Goal: Task Accomplishment & Management: Use online tool/utility

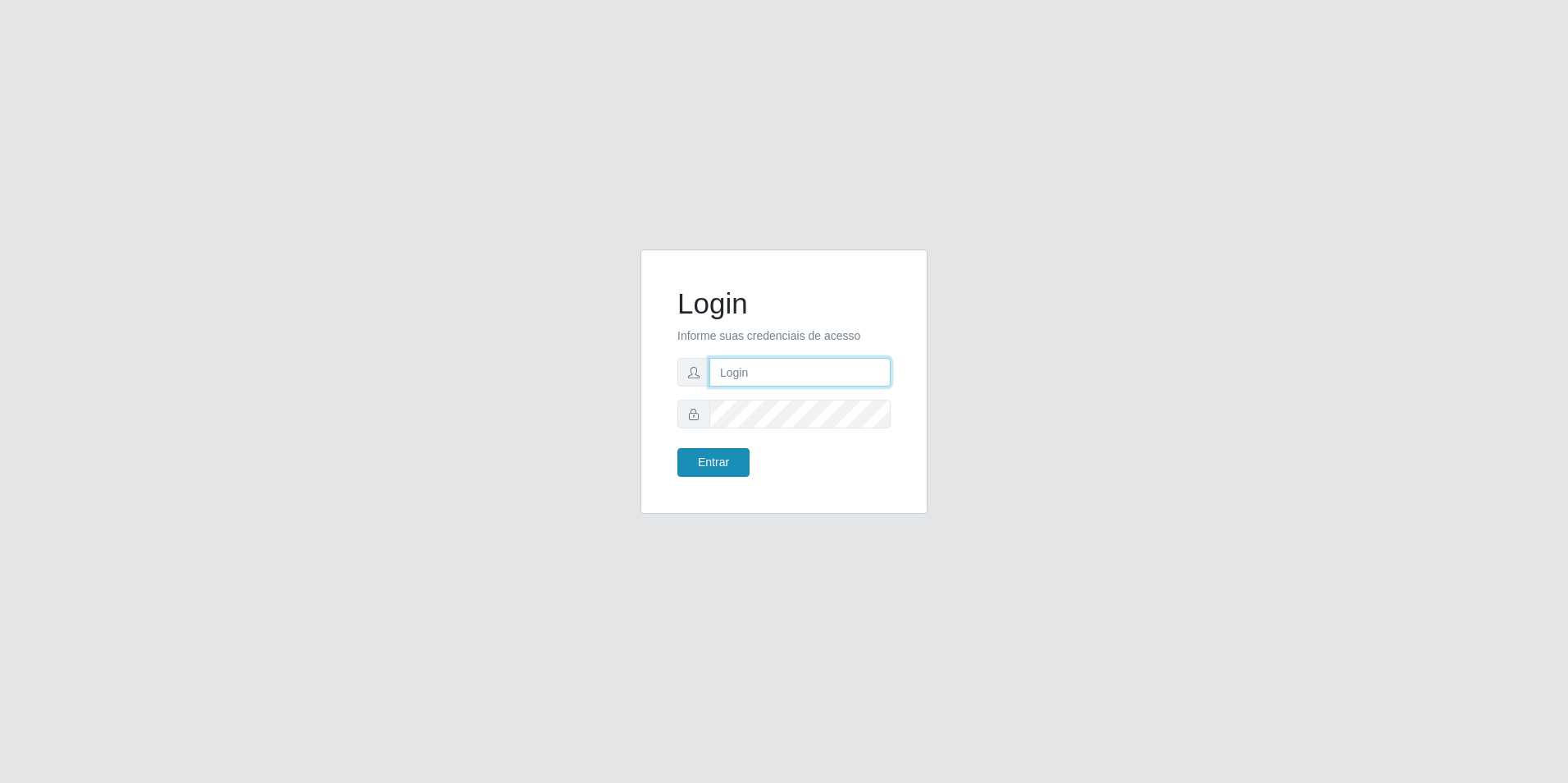
type input "[EMAIL_ADDRESS][DOMAIN_NAME]"
click at [688, 461] on button "Entrar" at bounding box center [713, 462] width 72 height 29
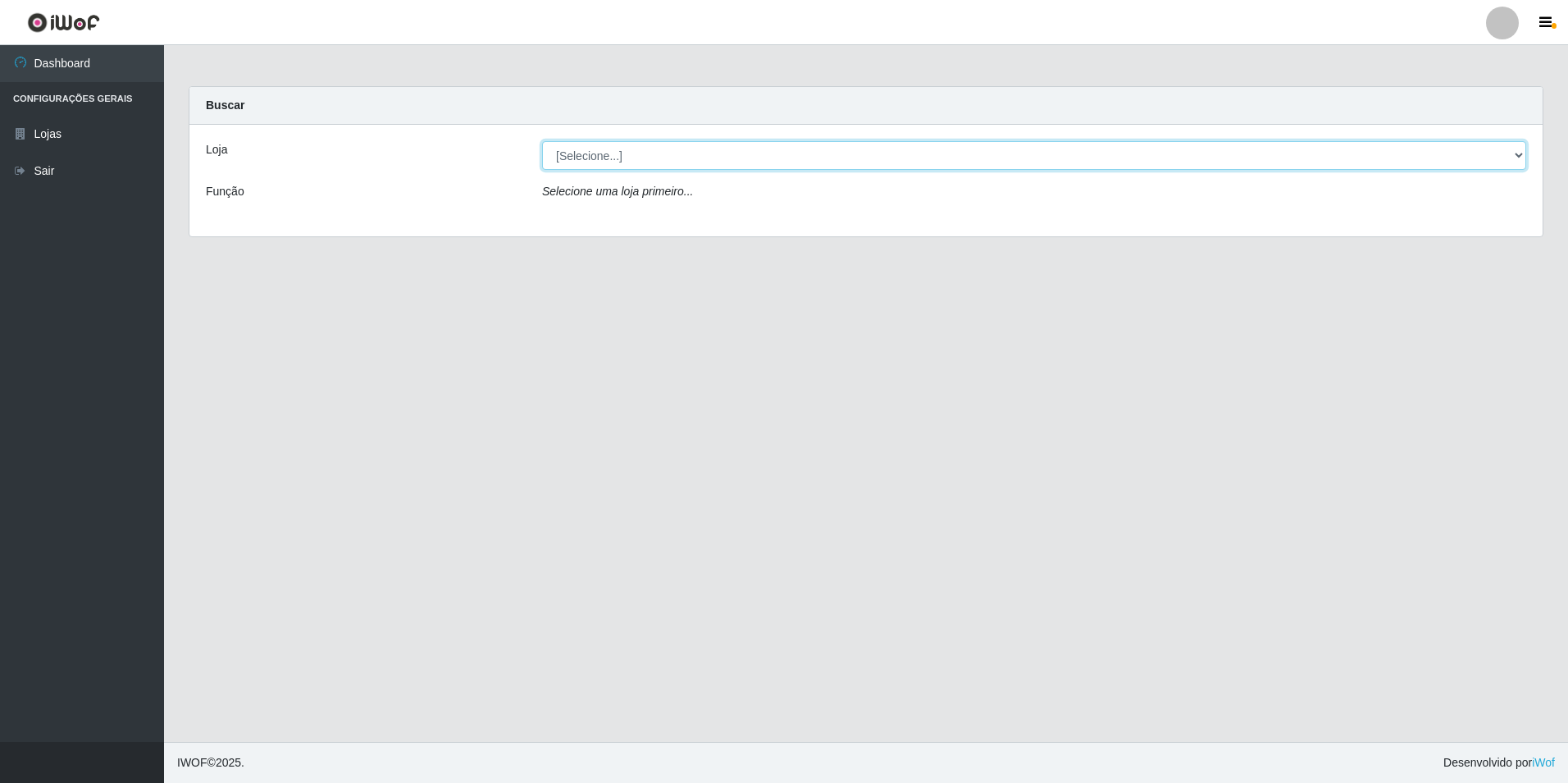
click at [718, 157] on select "[Selecione...] Extrabom - Loja 57 Anchieta" at bounding box center [1033, 155] width 984 height 29
select select "470"
click at [542, 141] on select "[Selecione...] Extrabom - Loja 57 Anchieta" at bounding box center [1033, 155] width 984 height 29
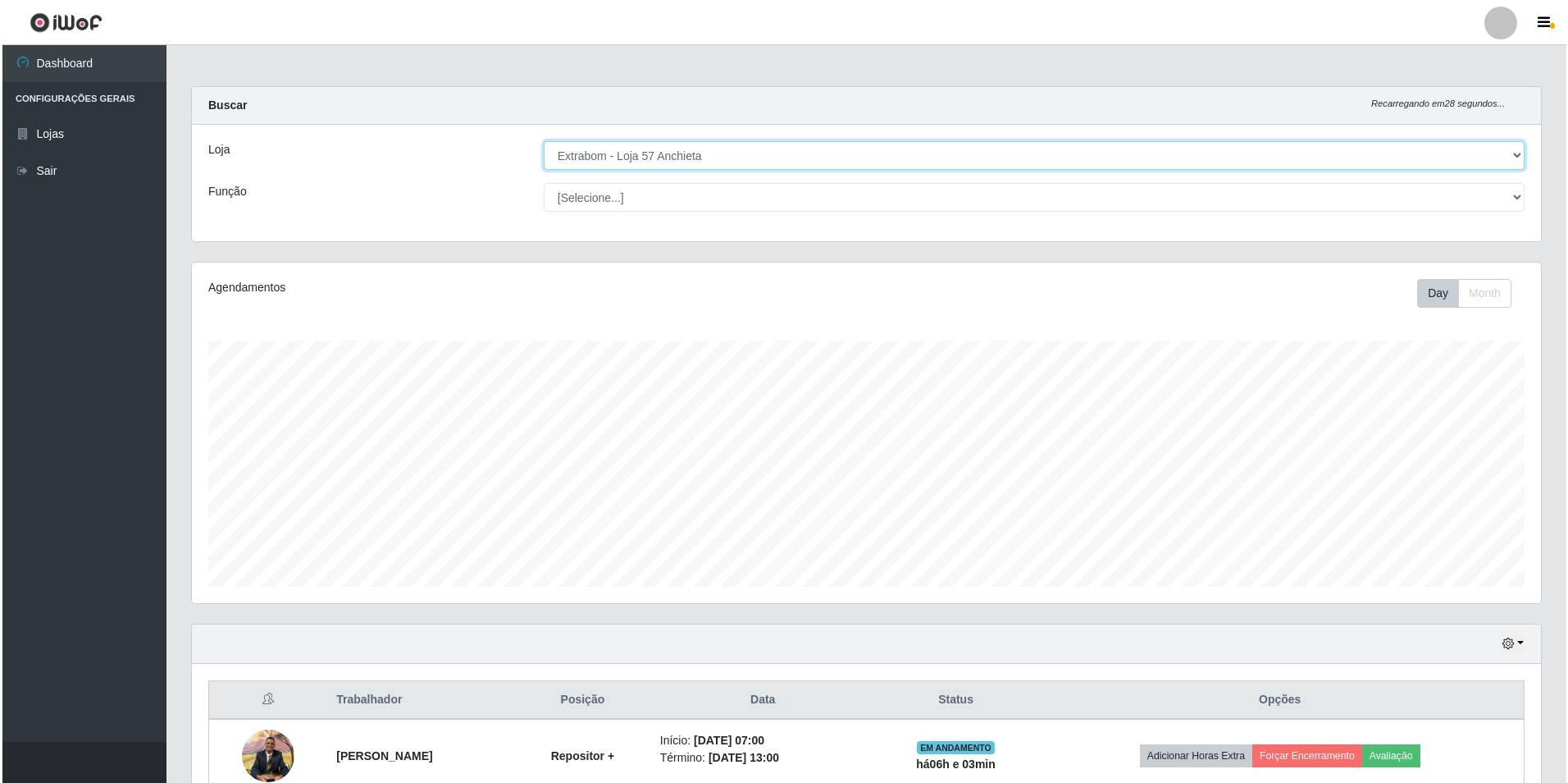
scroll to position [246, 0]
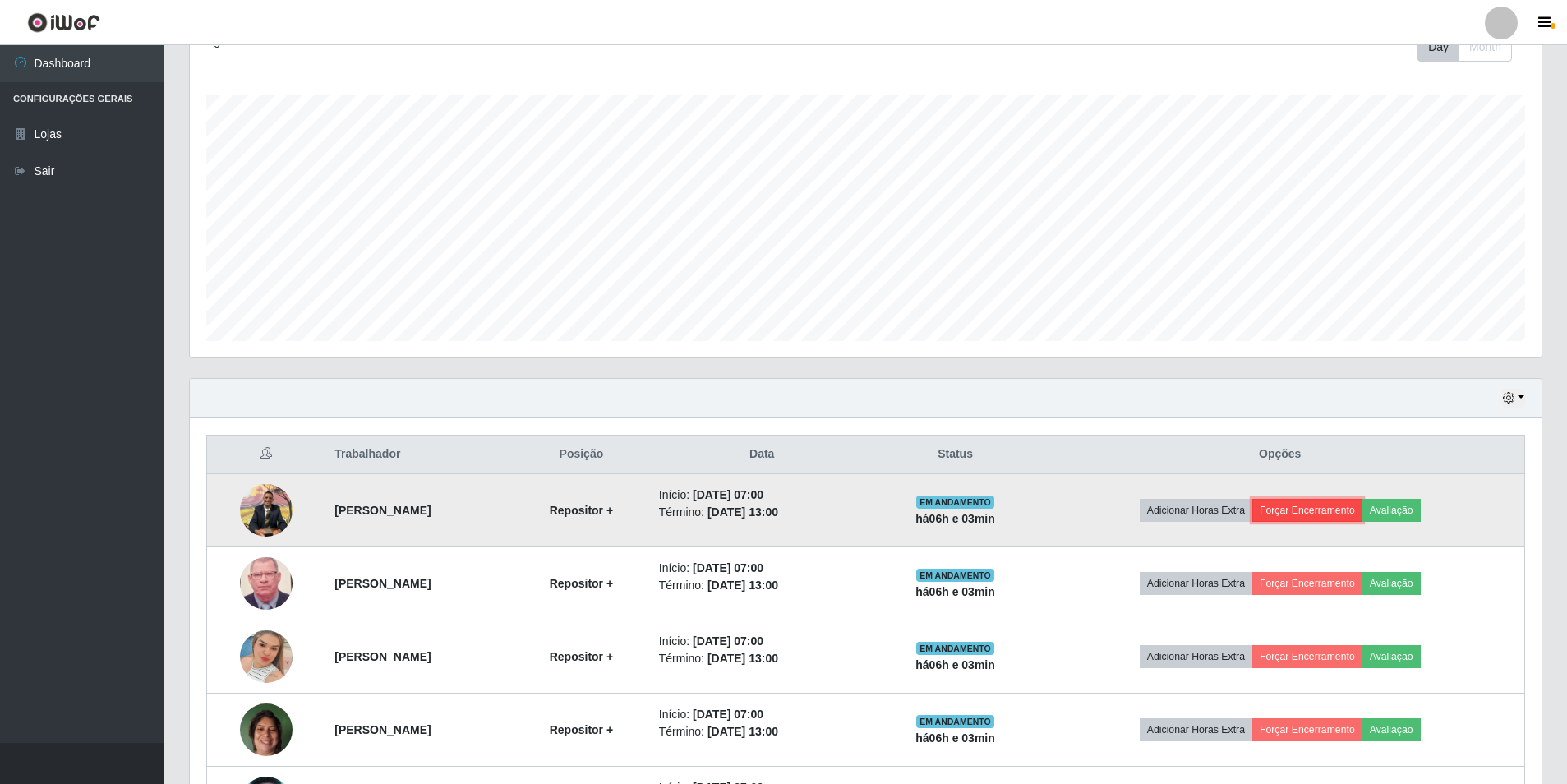
click at [1298, 511] on button "Forçar Encerramento" at bounding box center [1307, 510] width 110 height 23
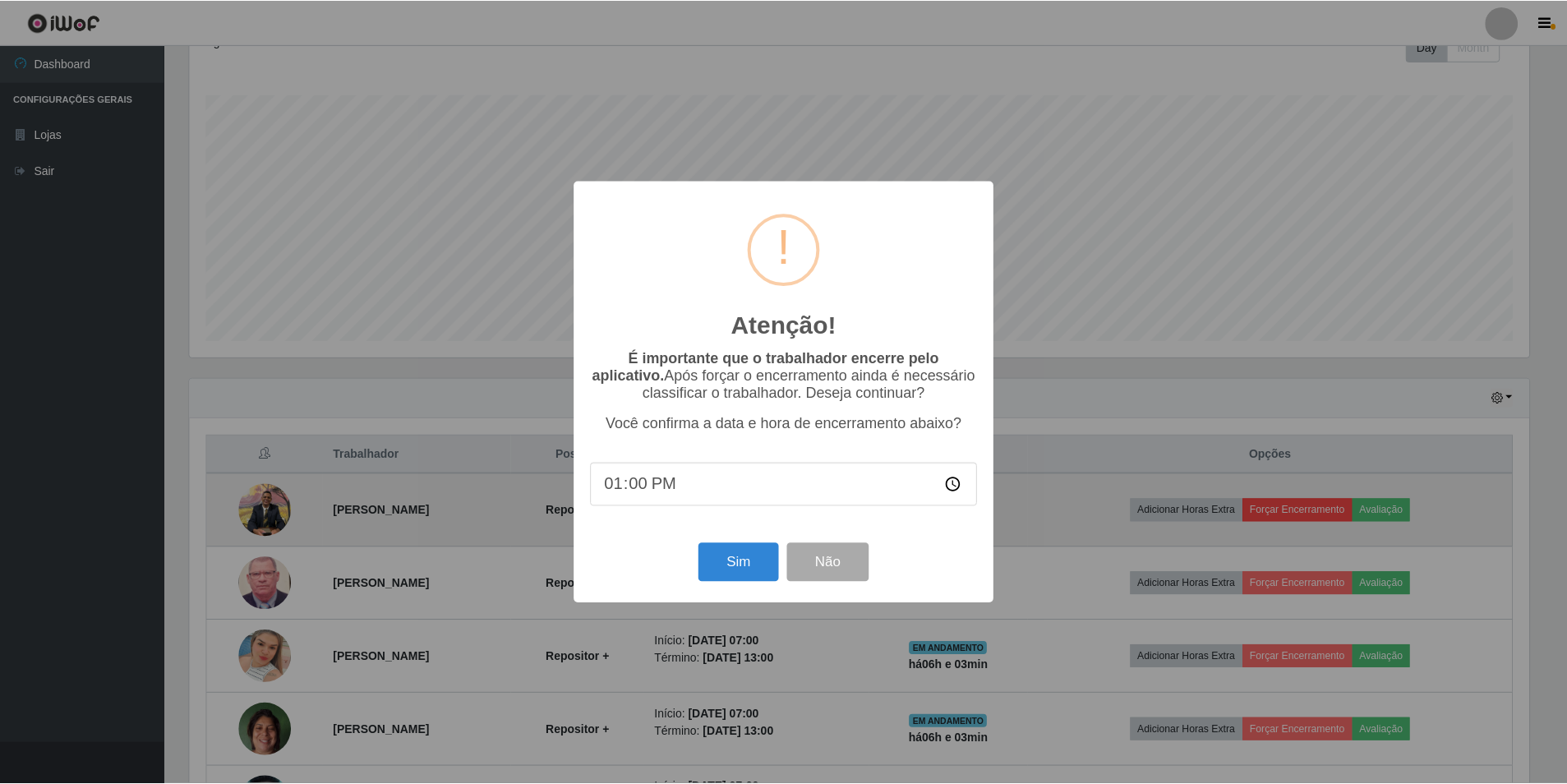
scroll to position [341, 1343]
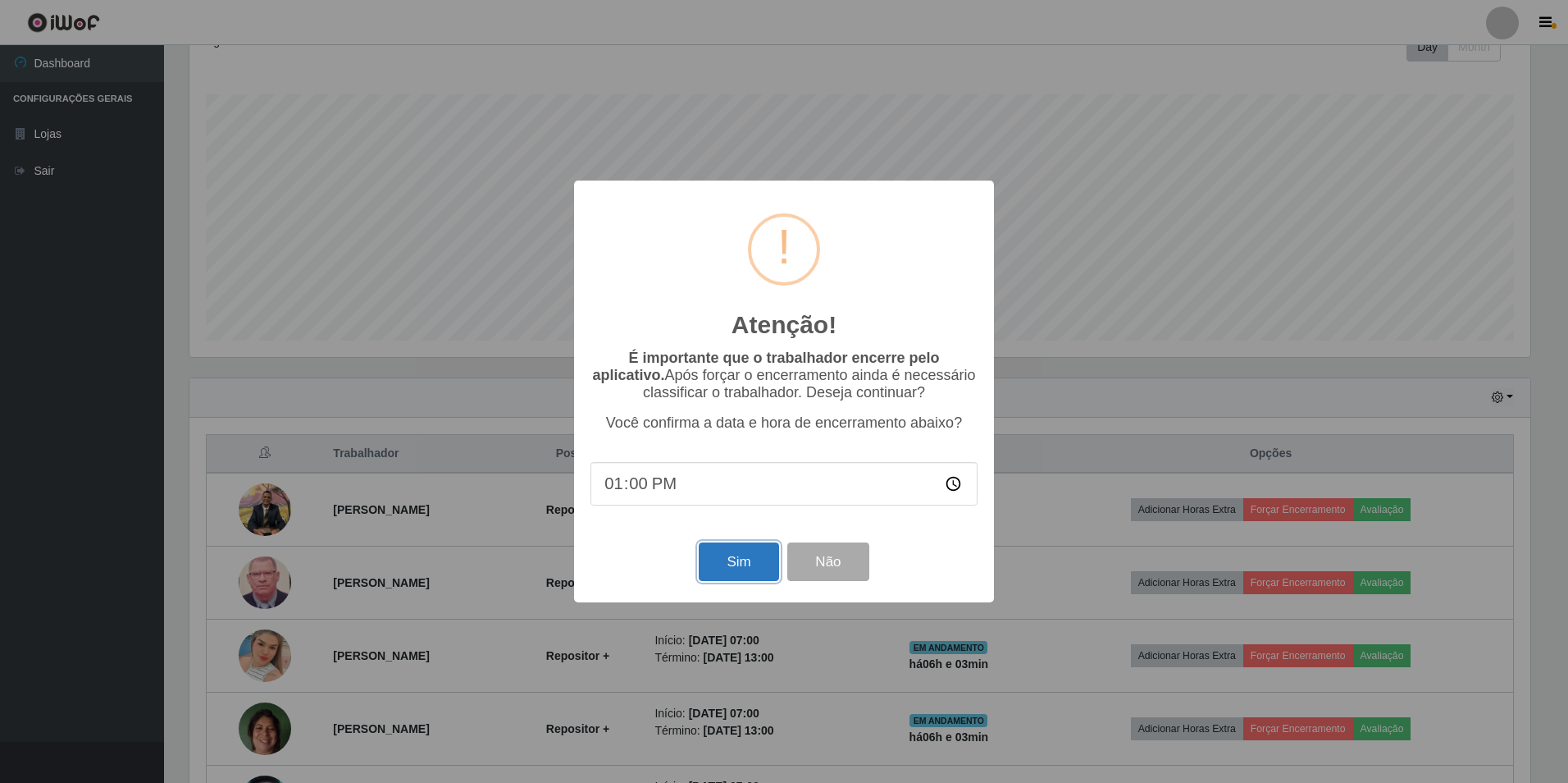
click at [747, 562] on button "Sim" at bounding box center [738, 561] width 79 height 38
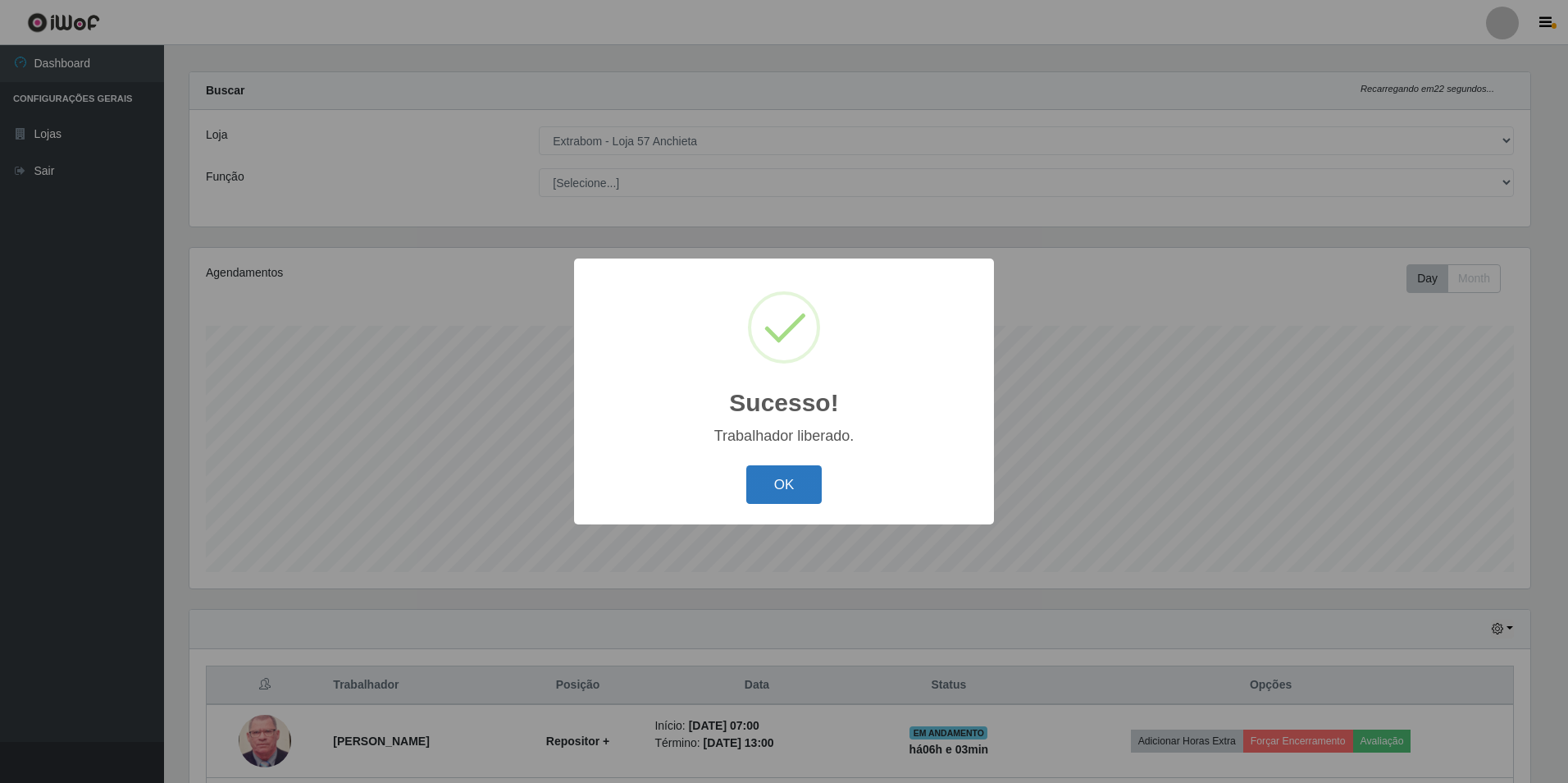
click at [782, 491] on button "OK" at bounding box center [784, 484] width 76 height 38
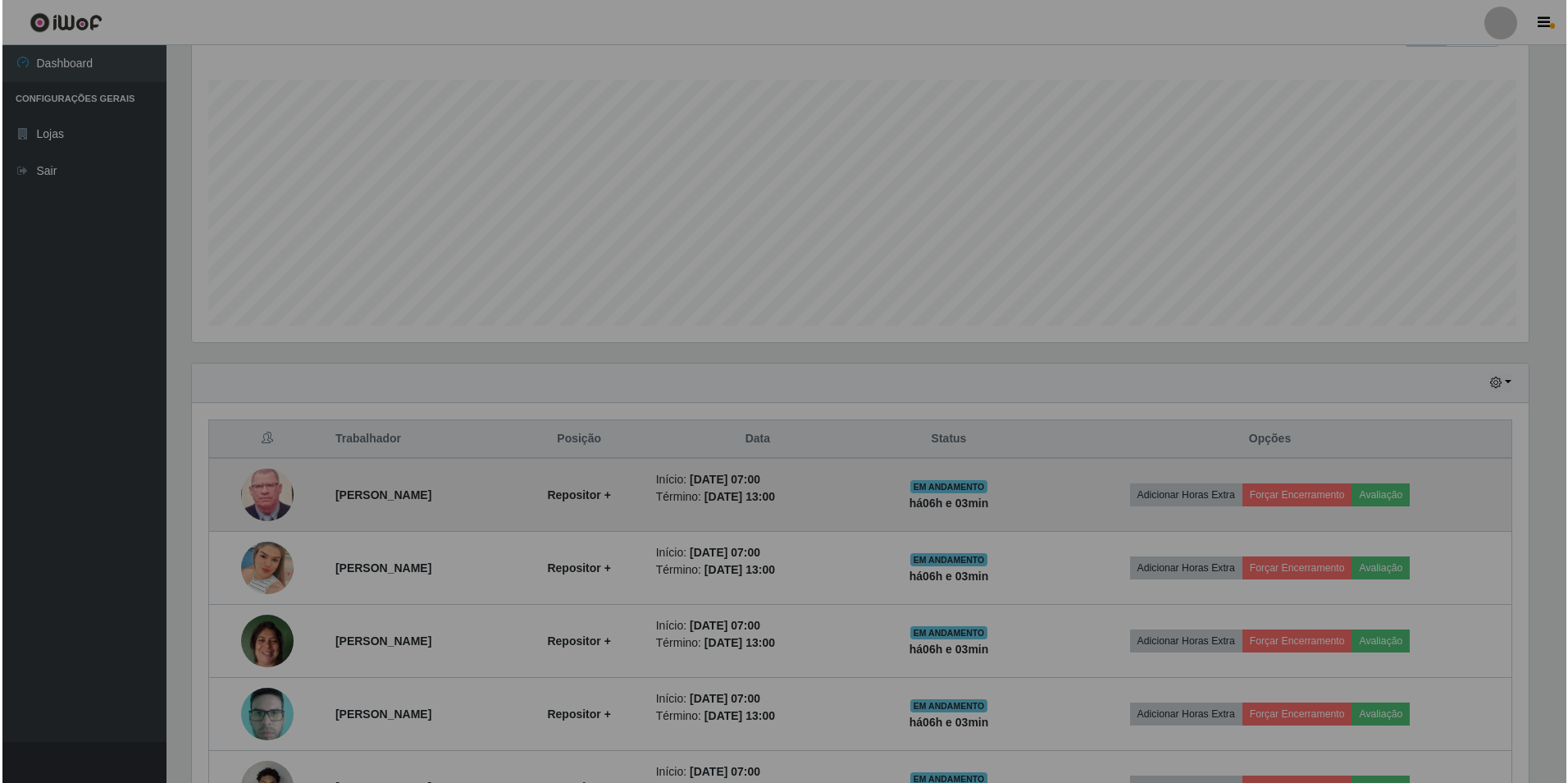
scroll to position [340, 1349]
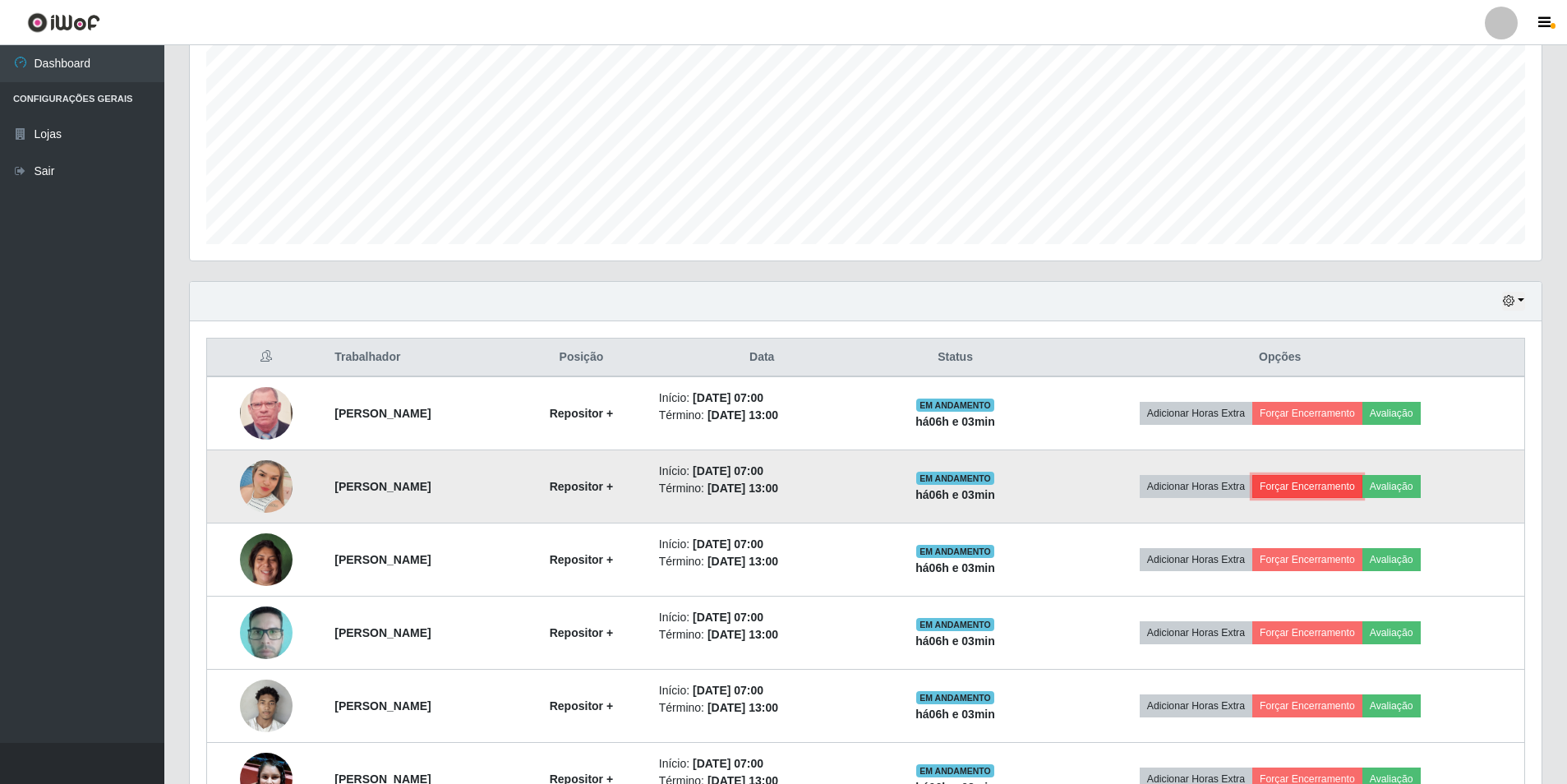
click at [1324, 482] on button "Forçar Encerramento" at bounding box center [1307, 486] width 110 height 23
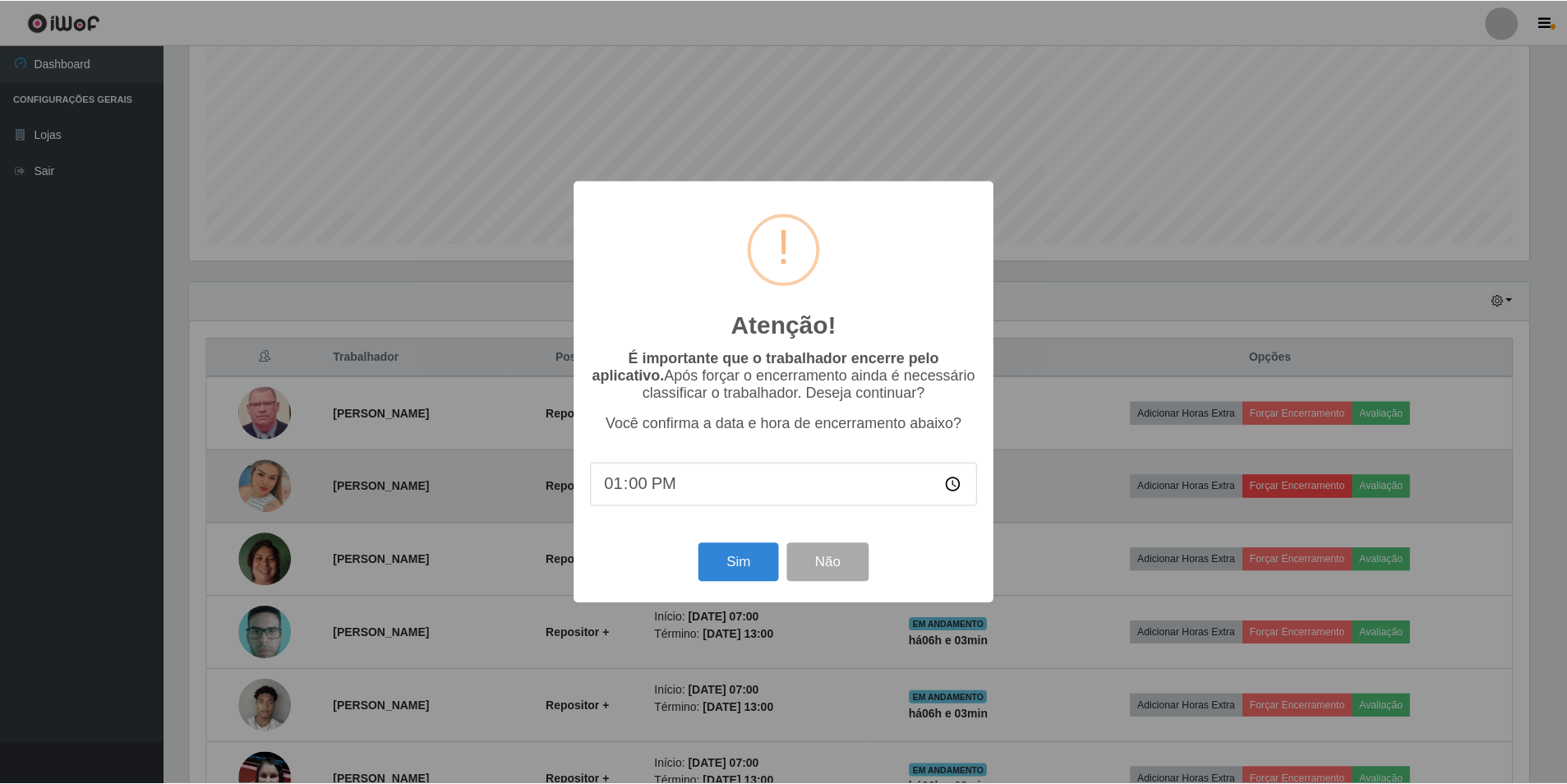
scroll to position [341, 1343]
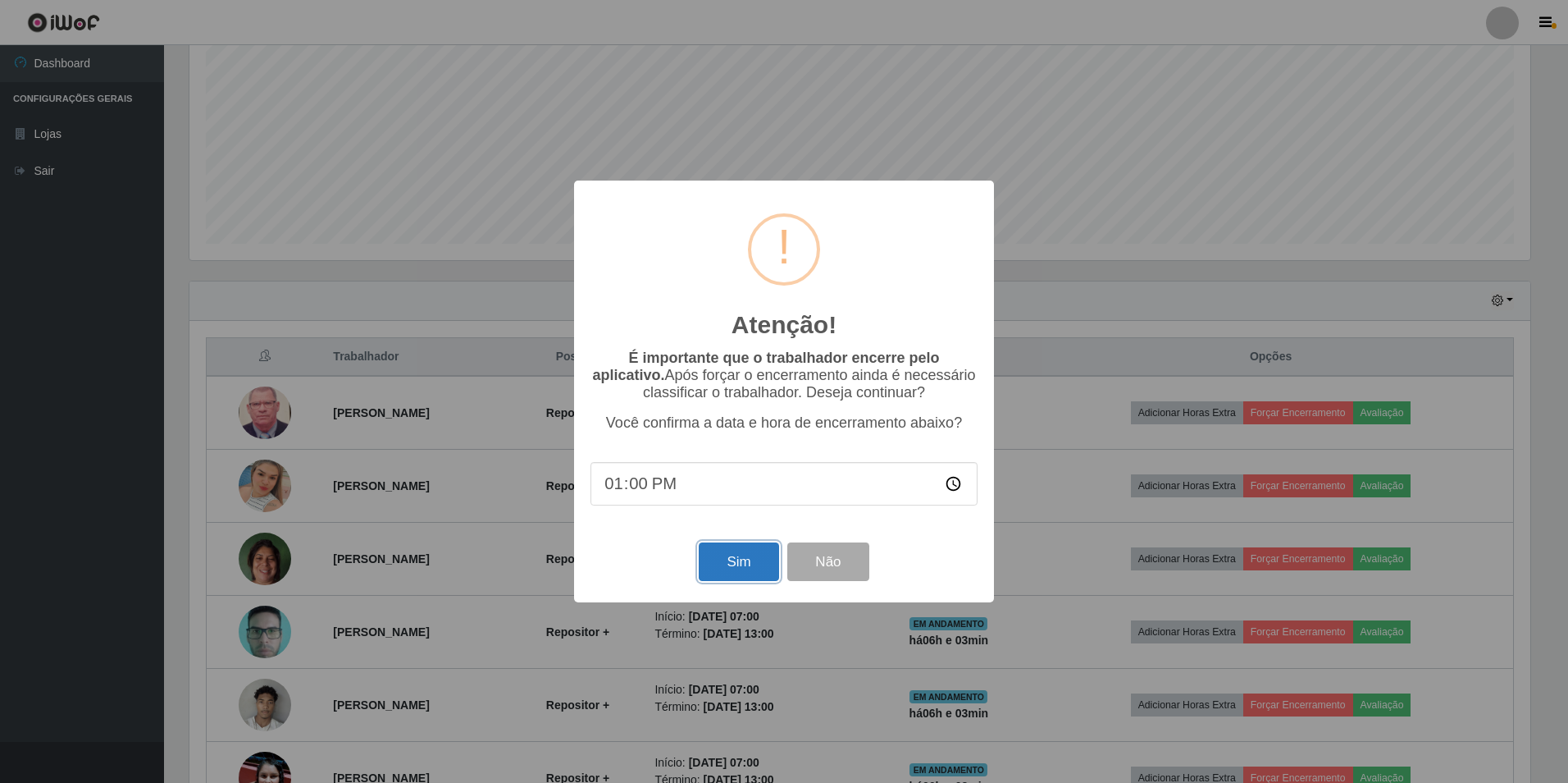
click at [720, 571] on button "Sim" at bounding box center [738, 561] width 79 height 38
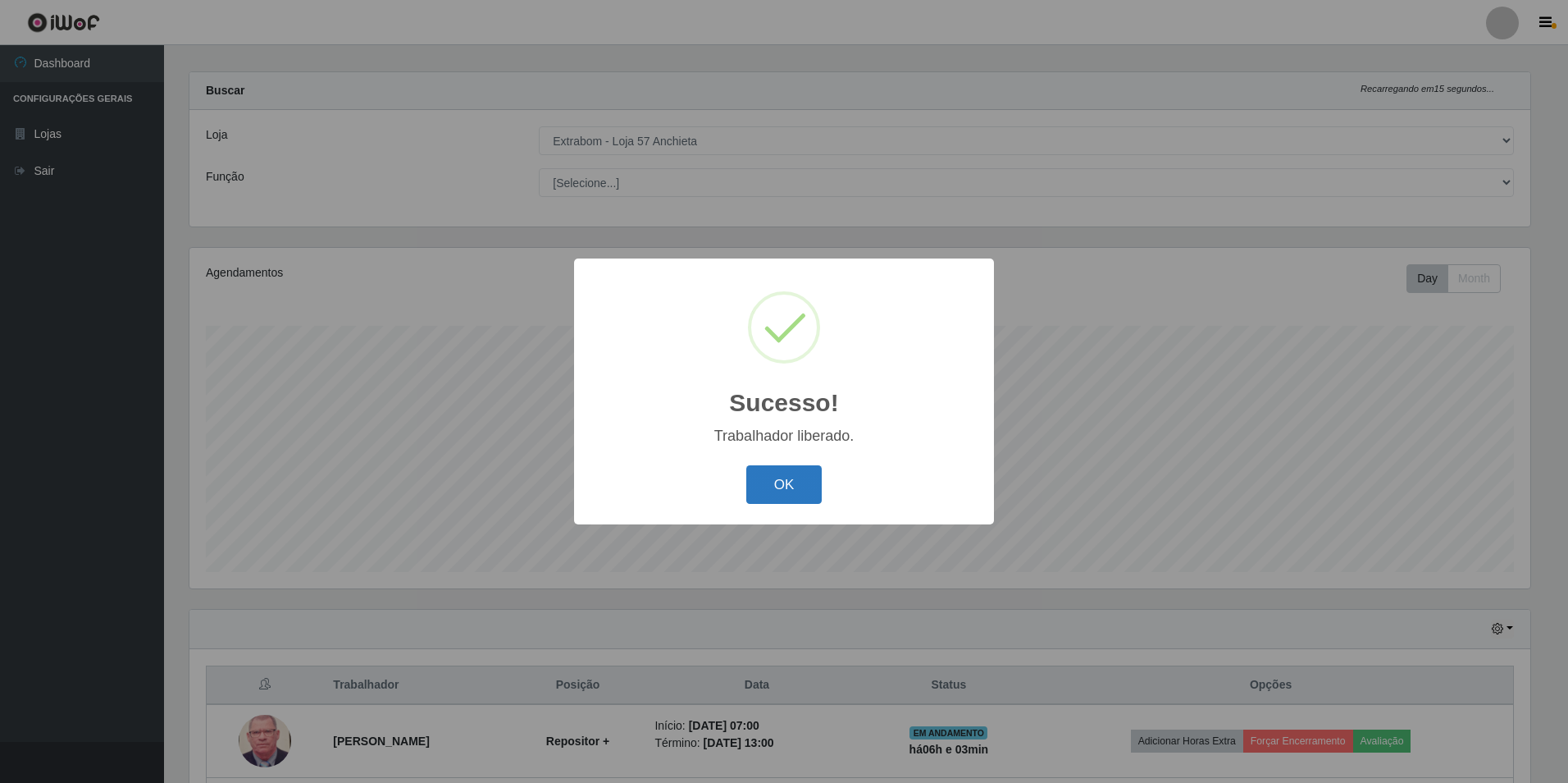
drag, startPoint x: 764, startPoint y: 486, endPoint x: 772, endPoint y: 482, distance: 8.9
click at [768, 483] on button "OK" at bounding box center [784, 484] width 76 height 38
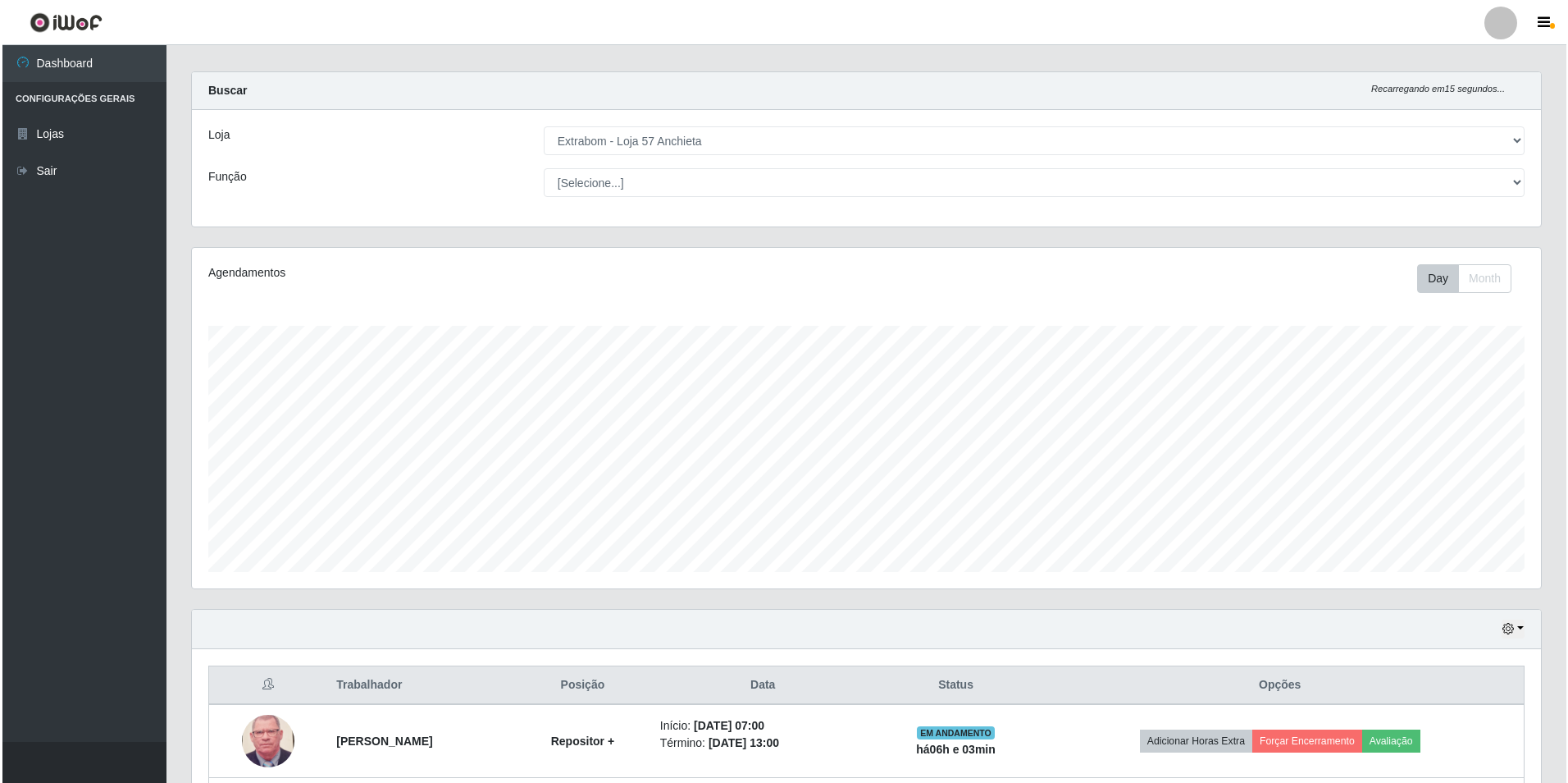
scroll to position [340, 1349]
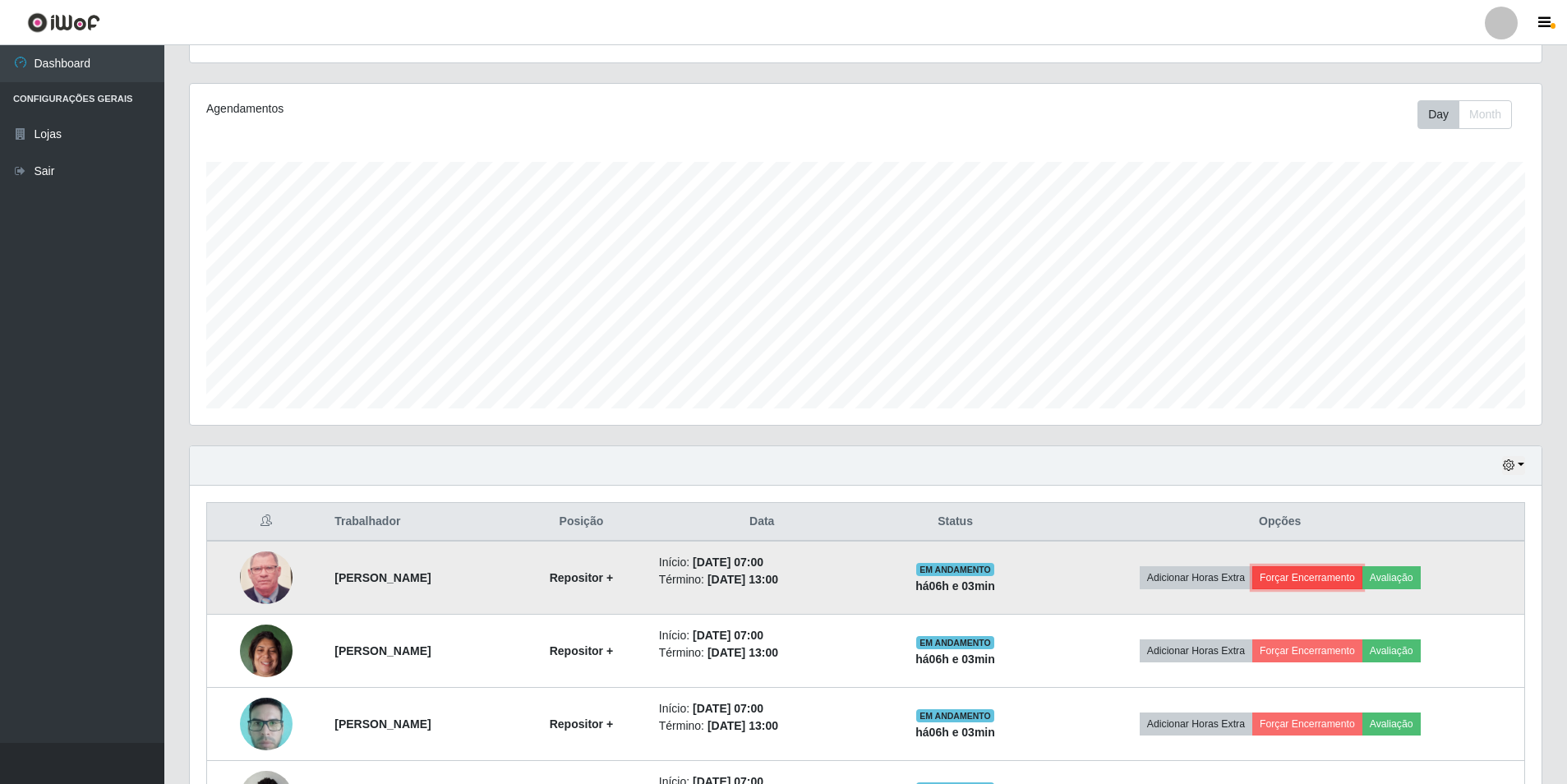
click at [1355, 573] on button "Forçar Encerramento" at bounding box center [1307, 577] width 110 height 23
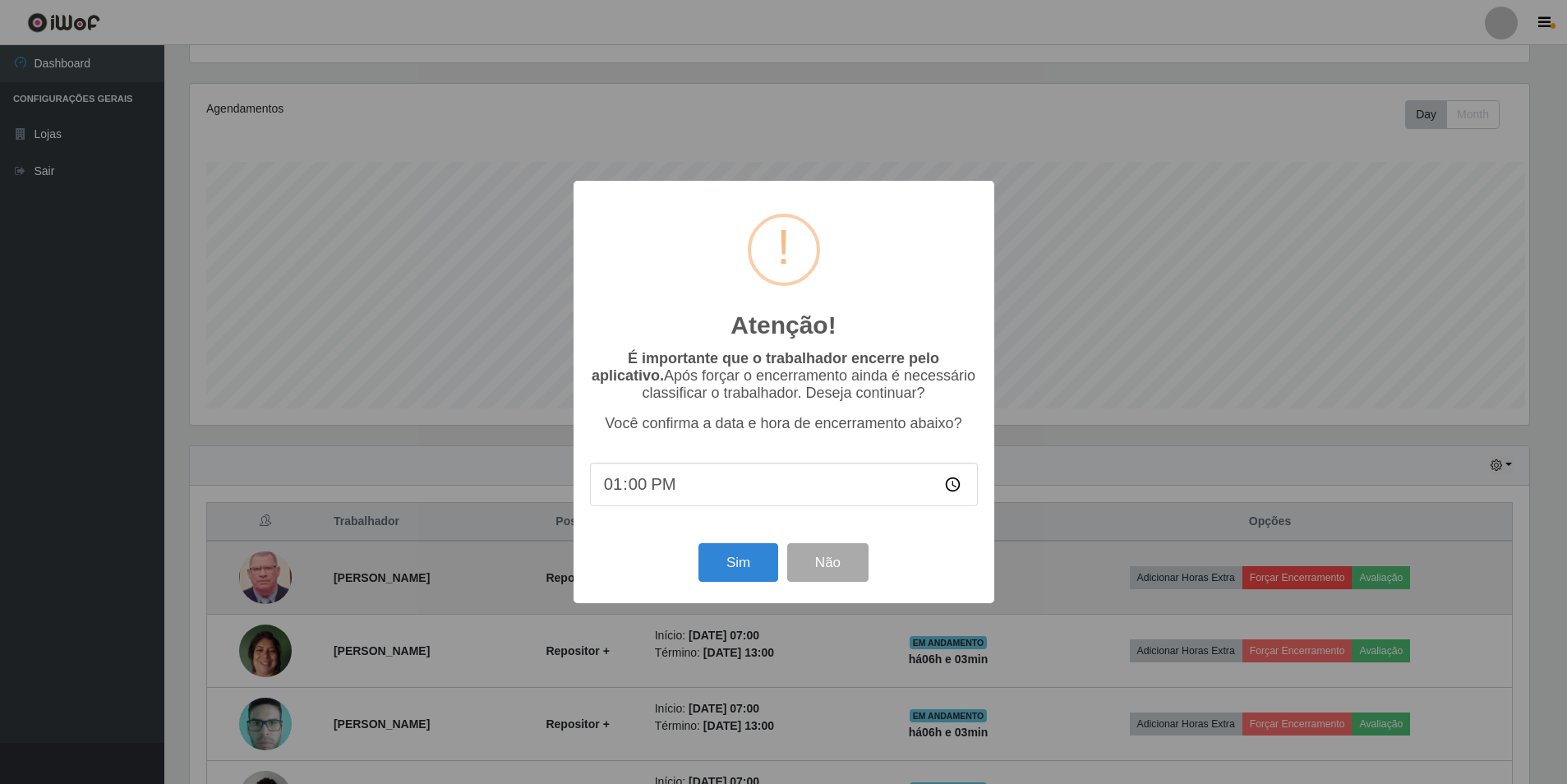
scroll to position [341, 1343]
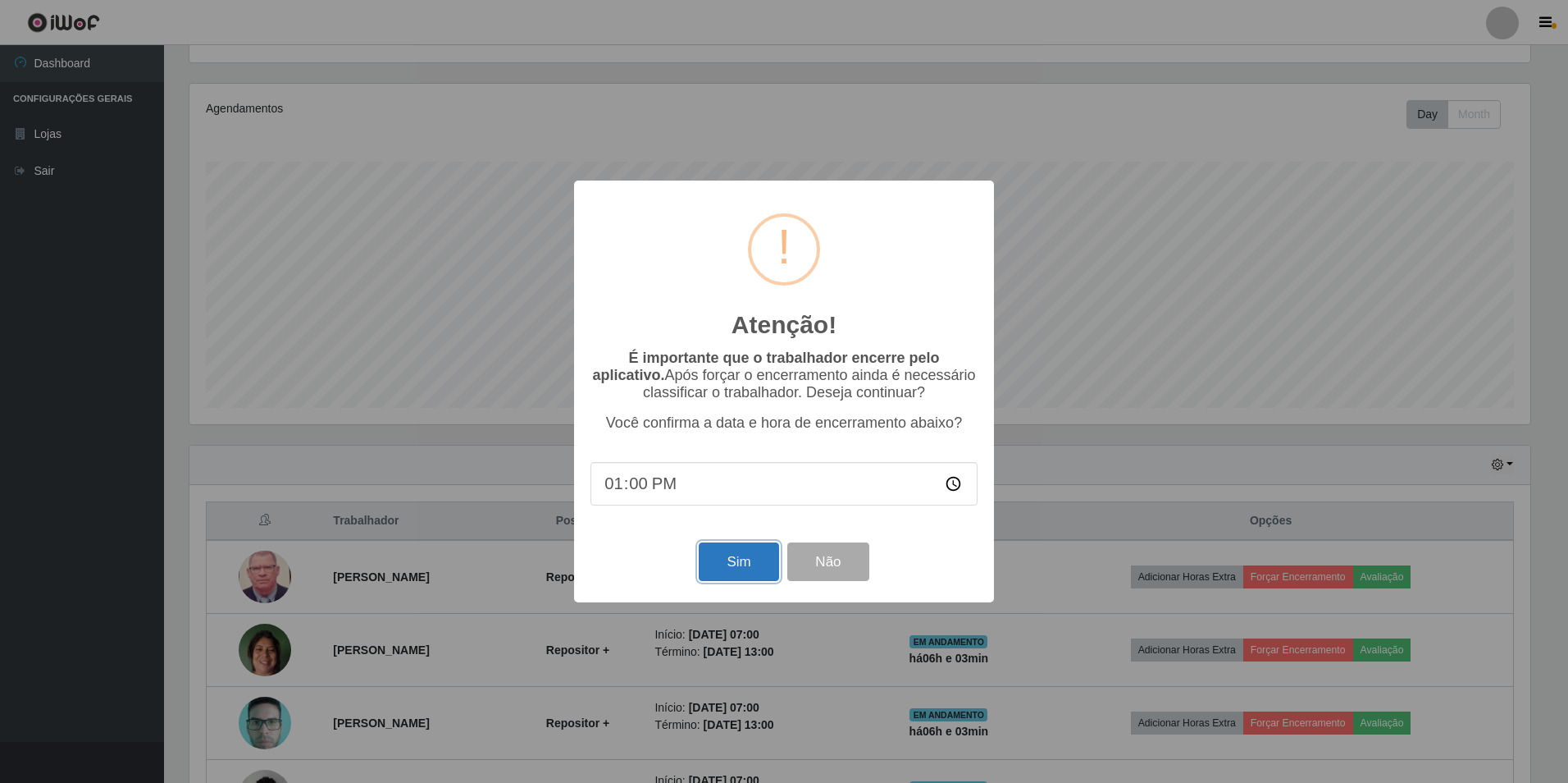
click at [718, 579] on button "Sim" at bounding box center [738, 561] width 79 height 38
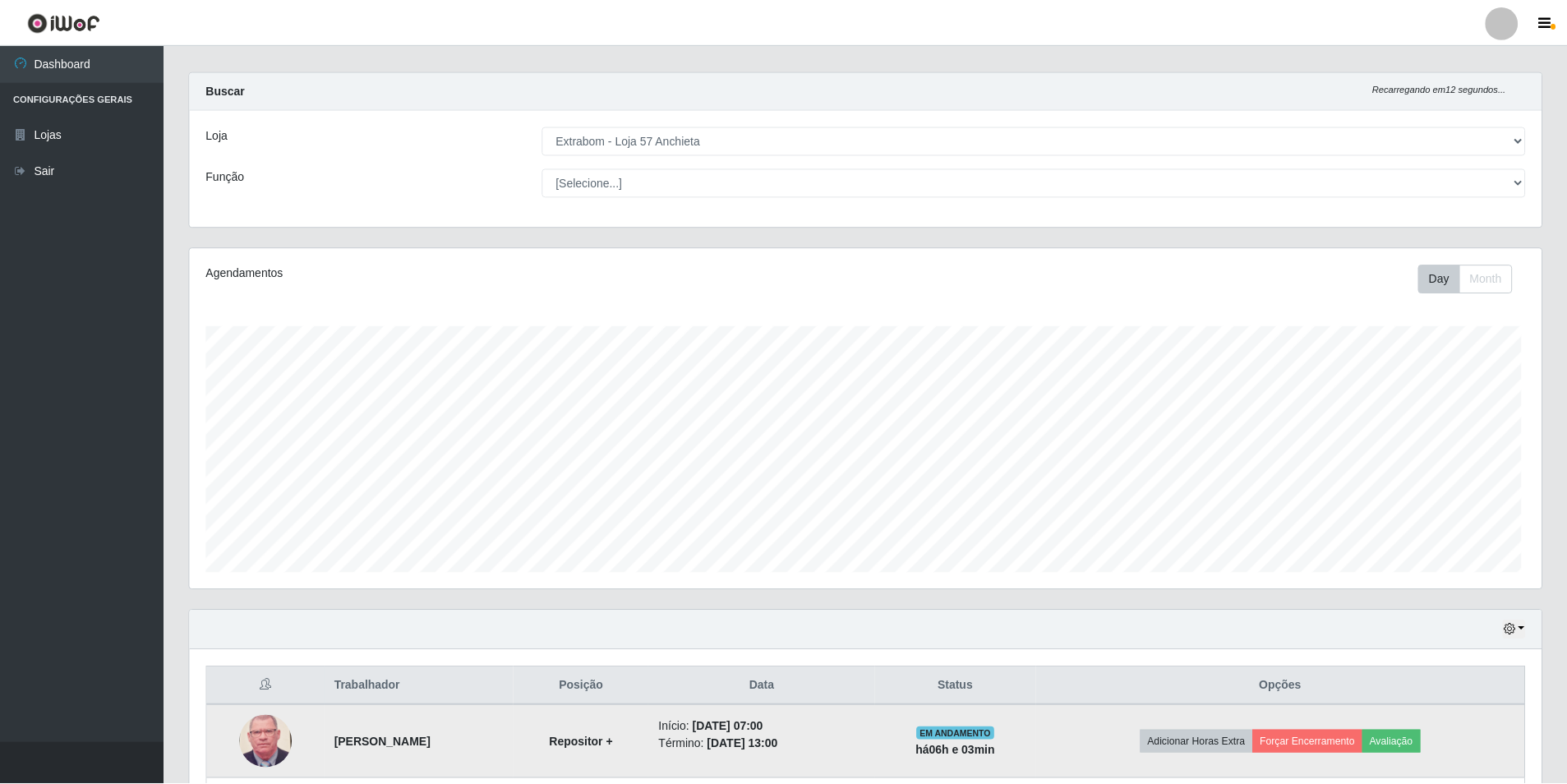
scroll to position [0, 0]
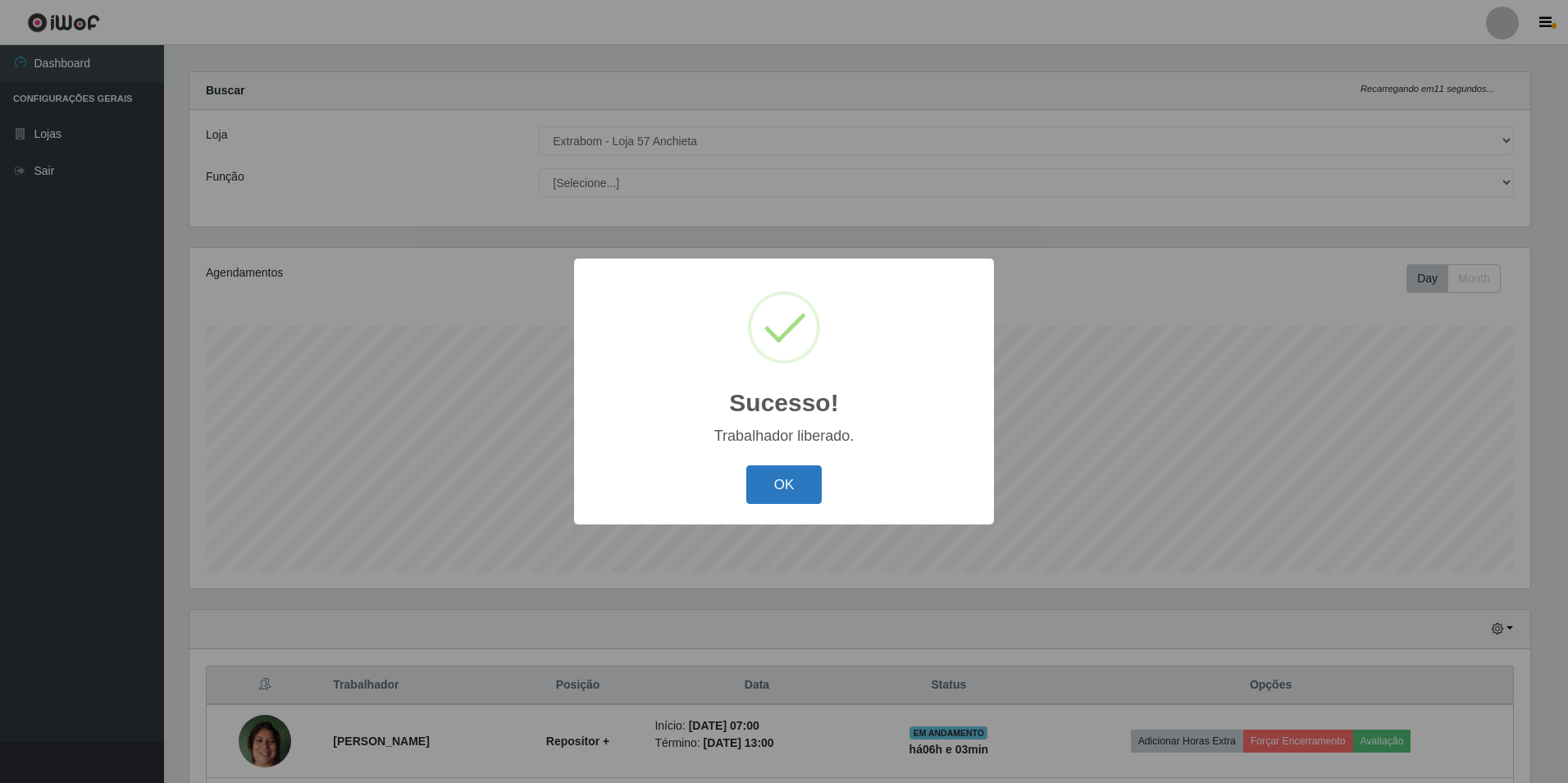
click at [768, 487] on button "OK" at bounding box center [784, 484] width 76 height 38
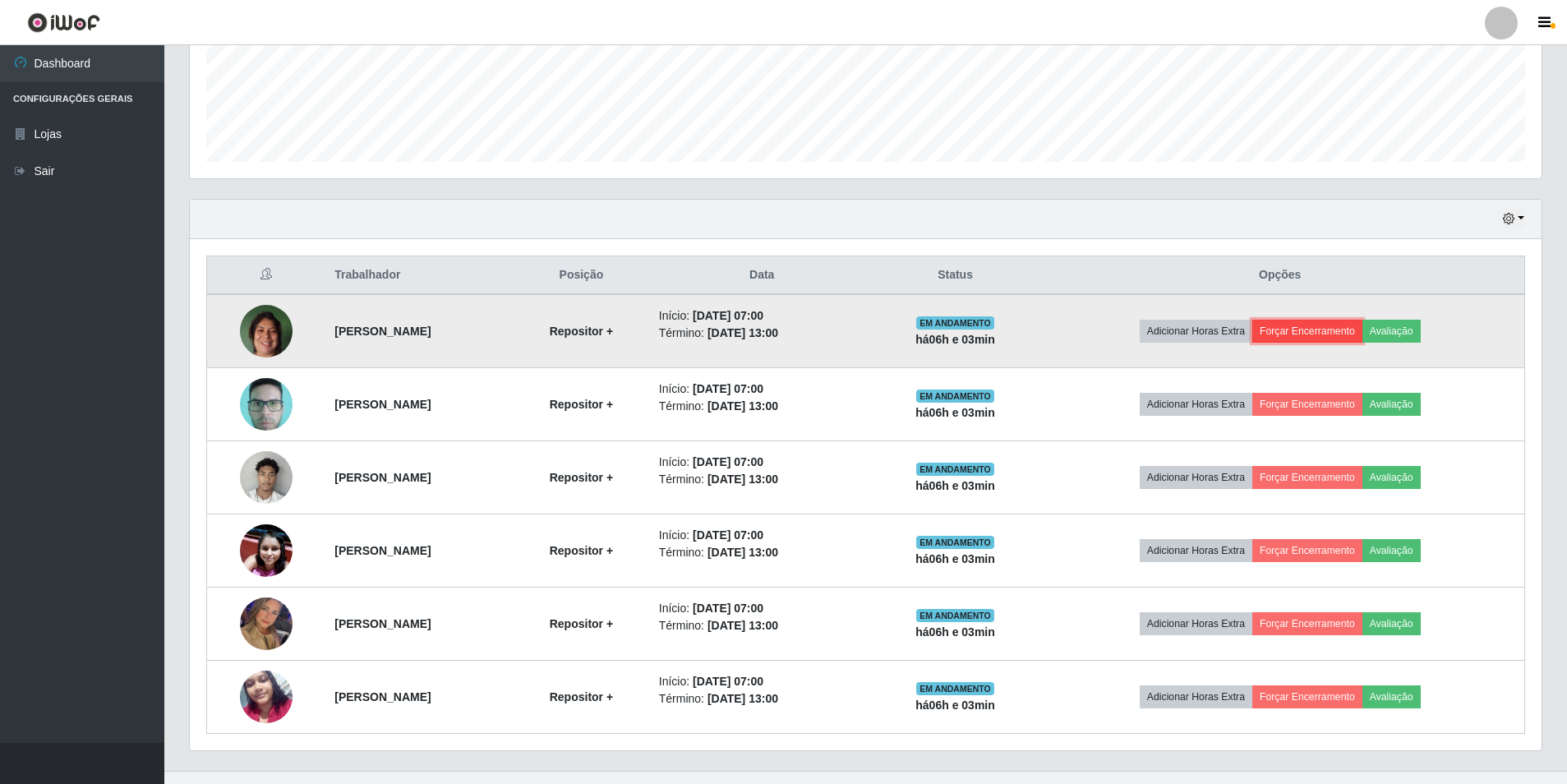
click at [1318, 334] on button "Forçar Encerramento" at bounding box center [1307, 331] width 110 height 23
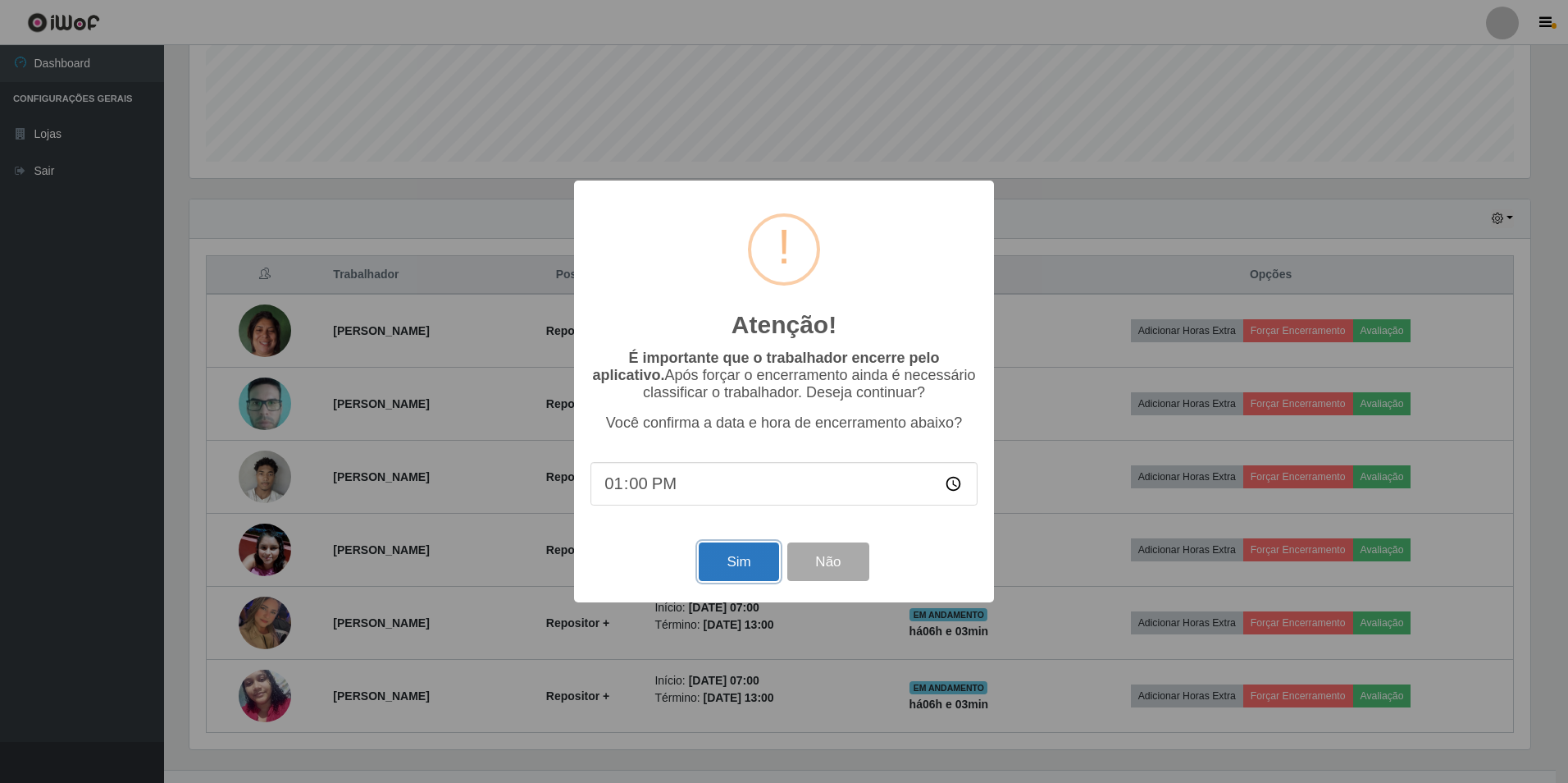
click at [761, 559] on button "Sim" at bounding box center [738, 561] width 79 height 38
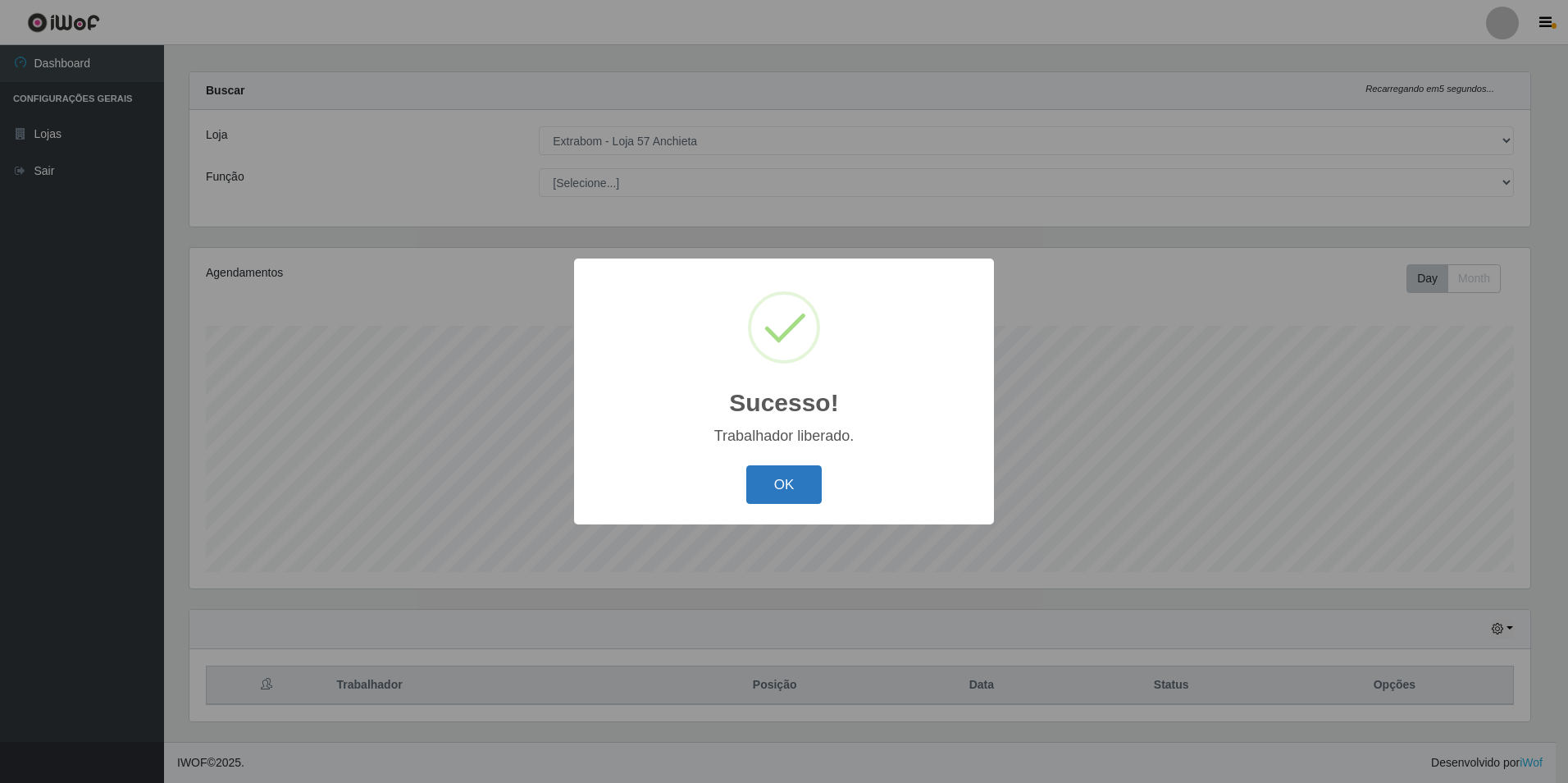
click at [797, 478] on button "OK" at bounding box center [784, 484] width 76 height 38
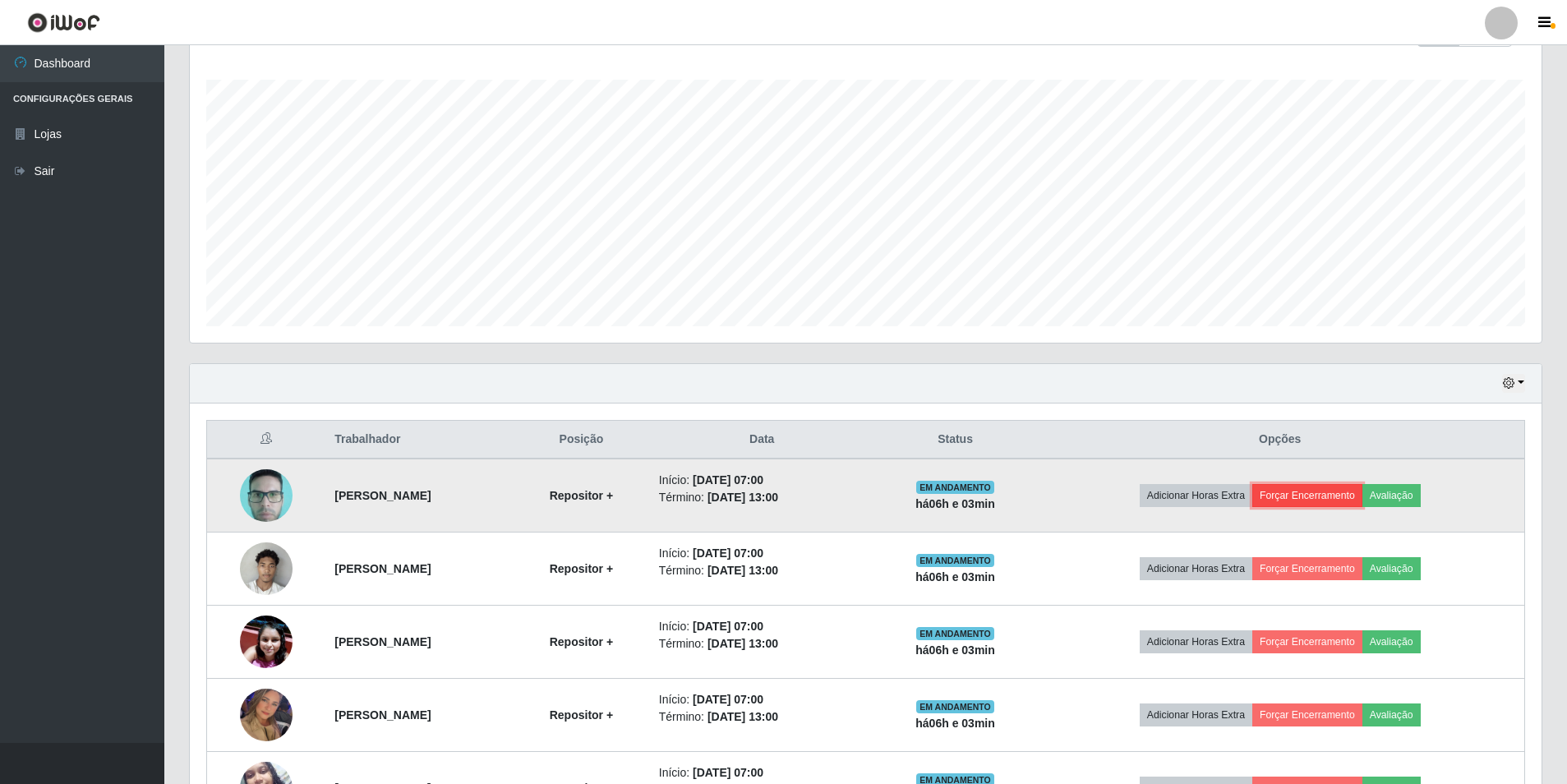
click at [1313, 492] on button "Forçar Encerramento" at bounding box center [1307, 495] width 110 height 23
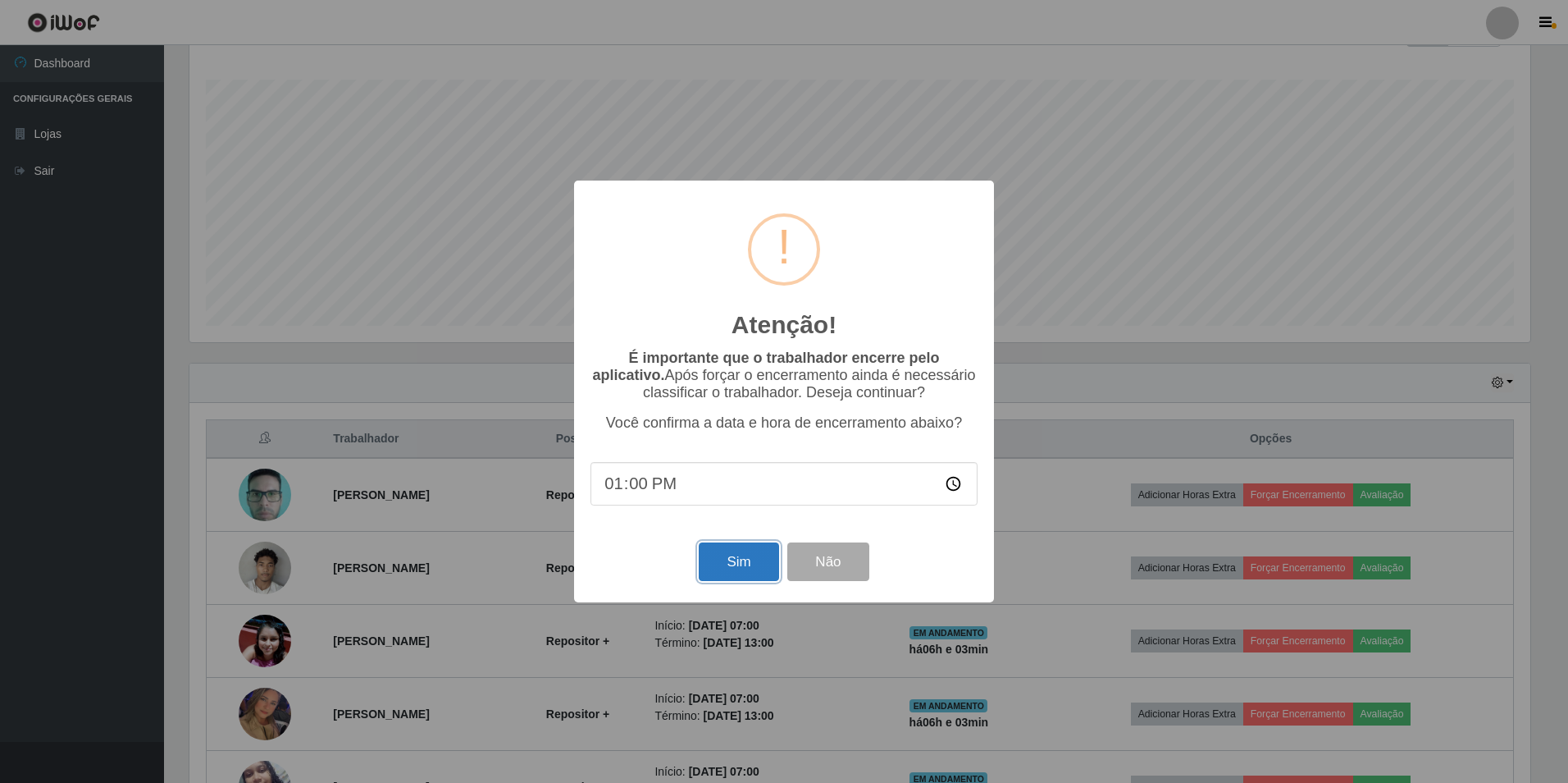
click at [735, 558] on button "Sim" at bounding box center [738, 561] width 79 height 38
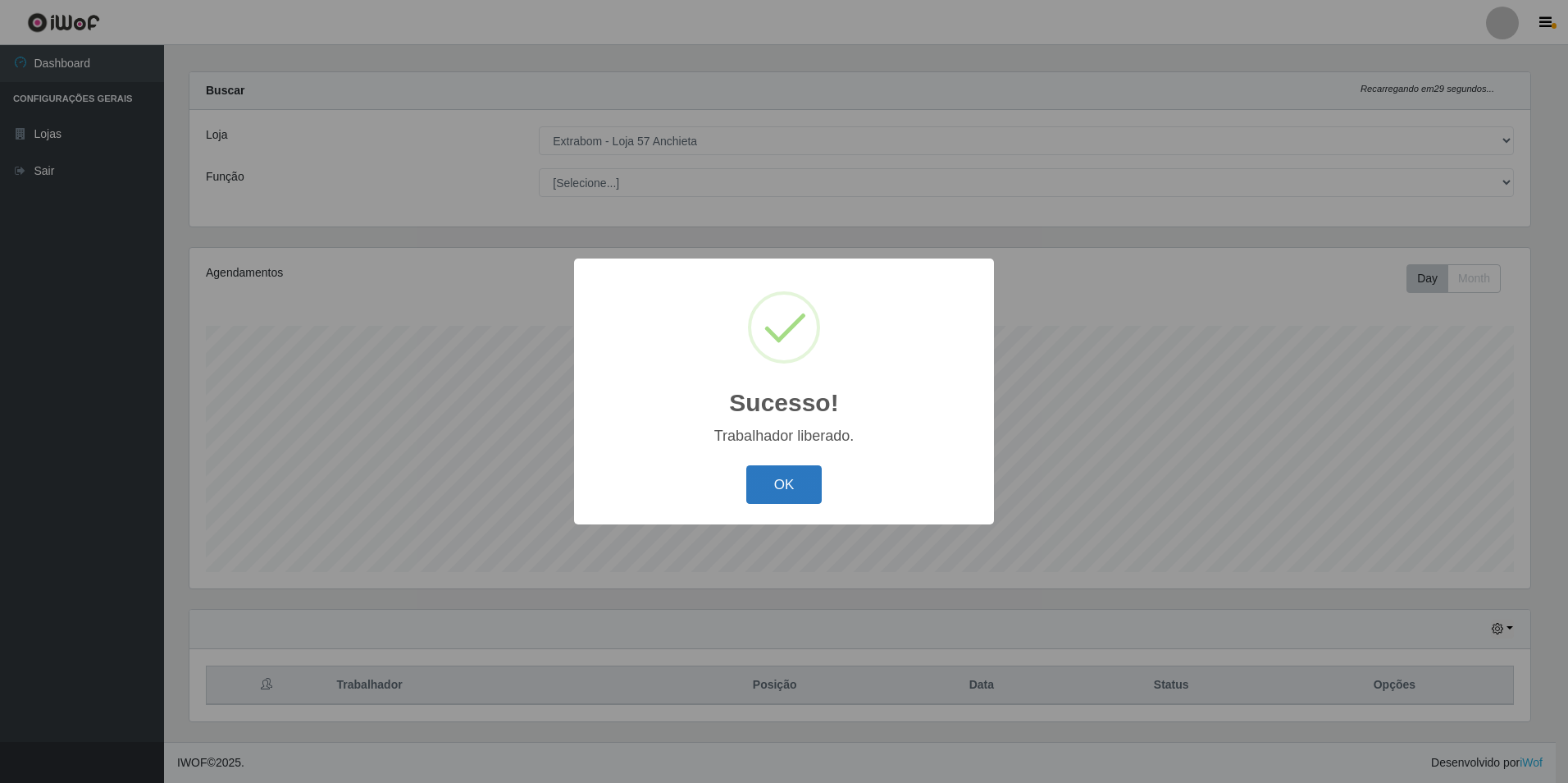
click at [784, 479] on button "OK" at bounding box center [784, 484] width 76 height 38
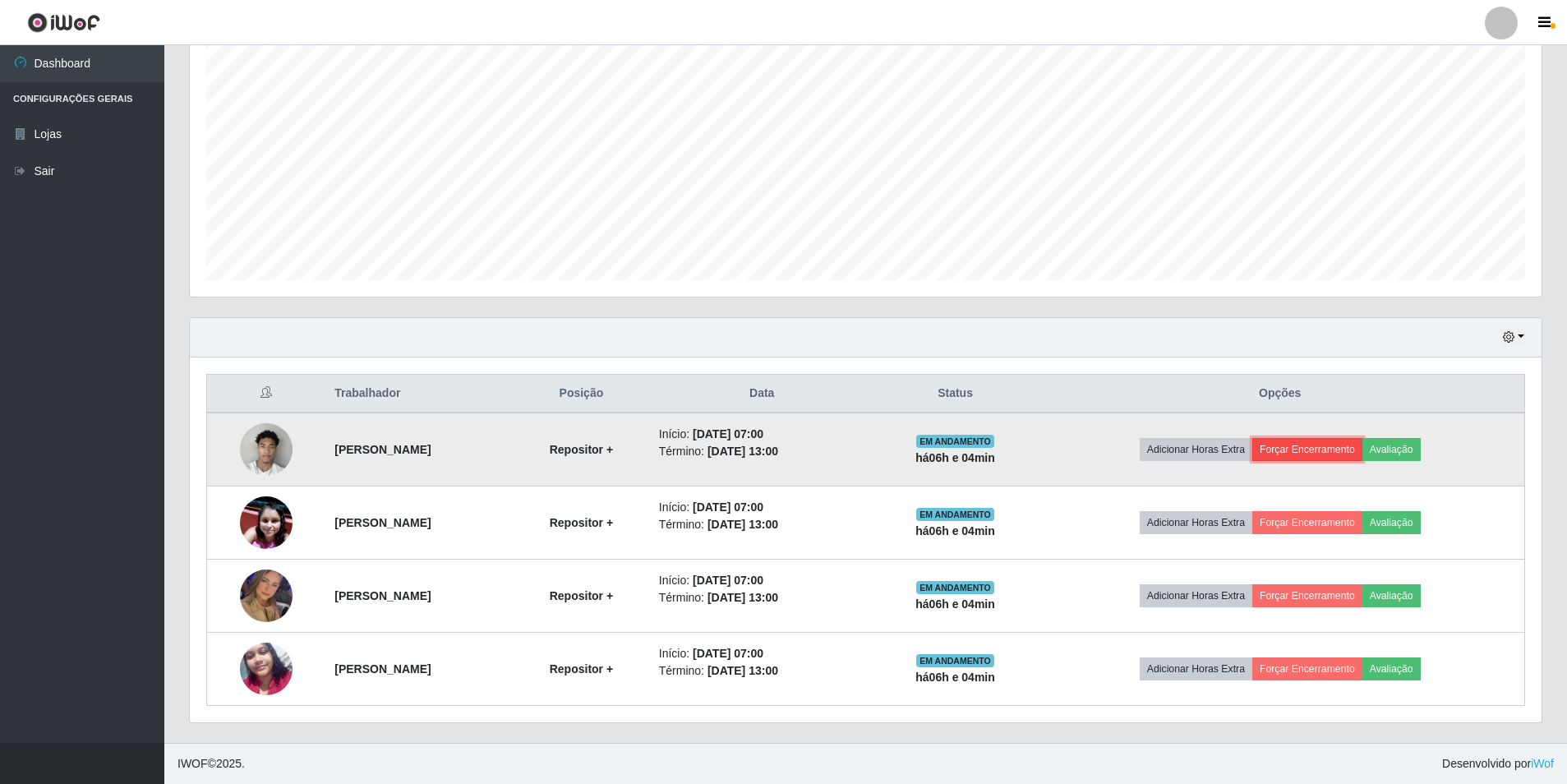
click at [1357, 451] on button "Forçar Encerramento" at bounding box center [1307, 450] width 110 height 23
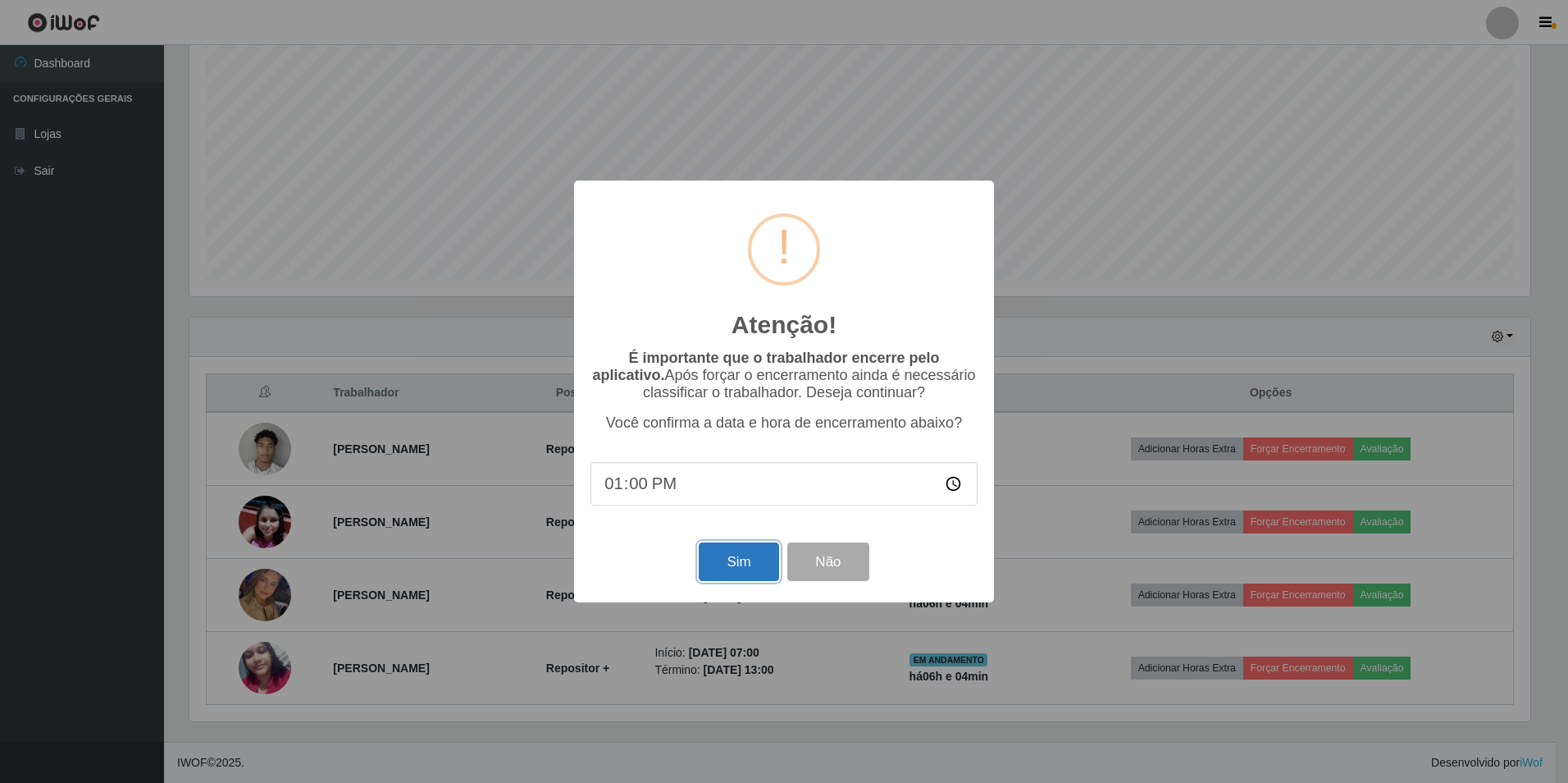
click at [733, 560] on button "Sim" at bounding box center [738, 561] width 79 height 38
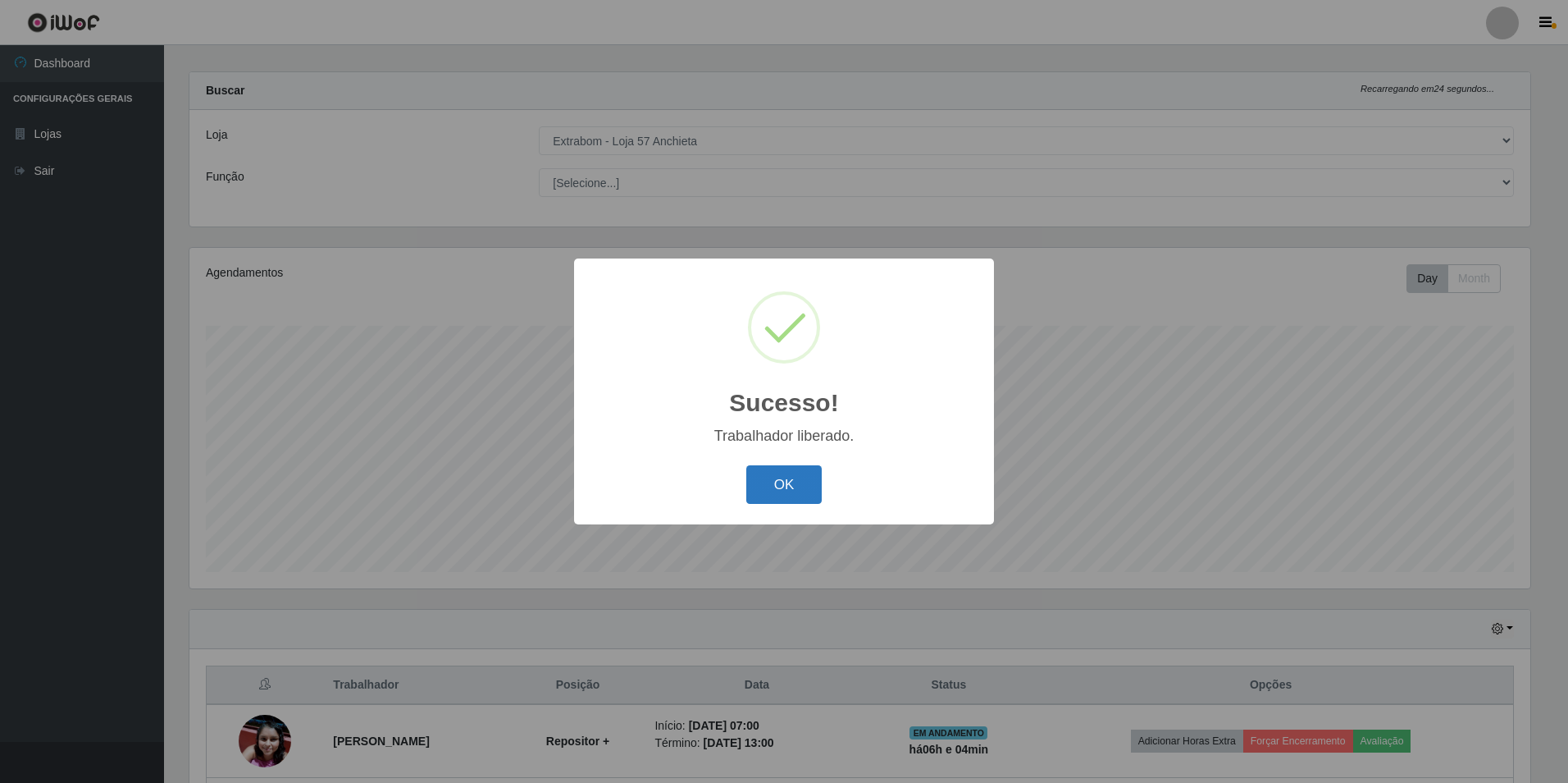
click at [750, 490] on button "OK" at bounding box center [784, 484] width 76 height 38
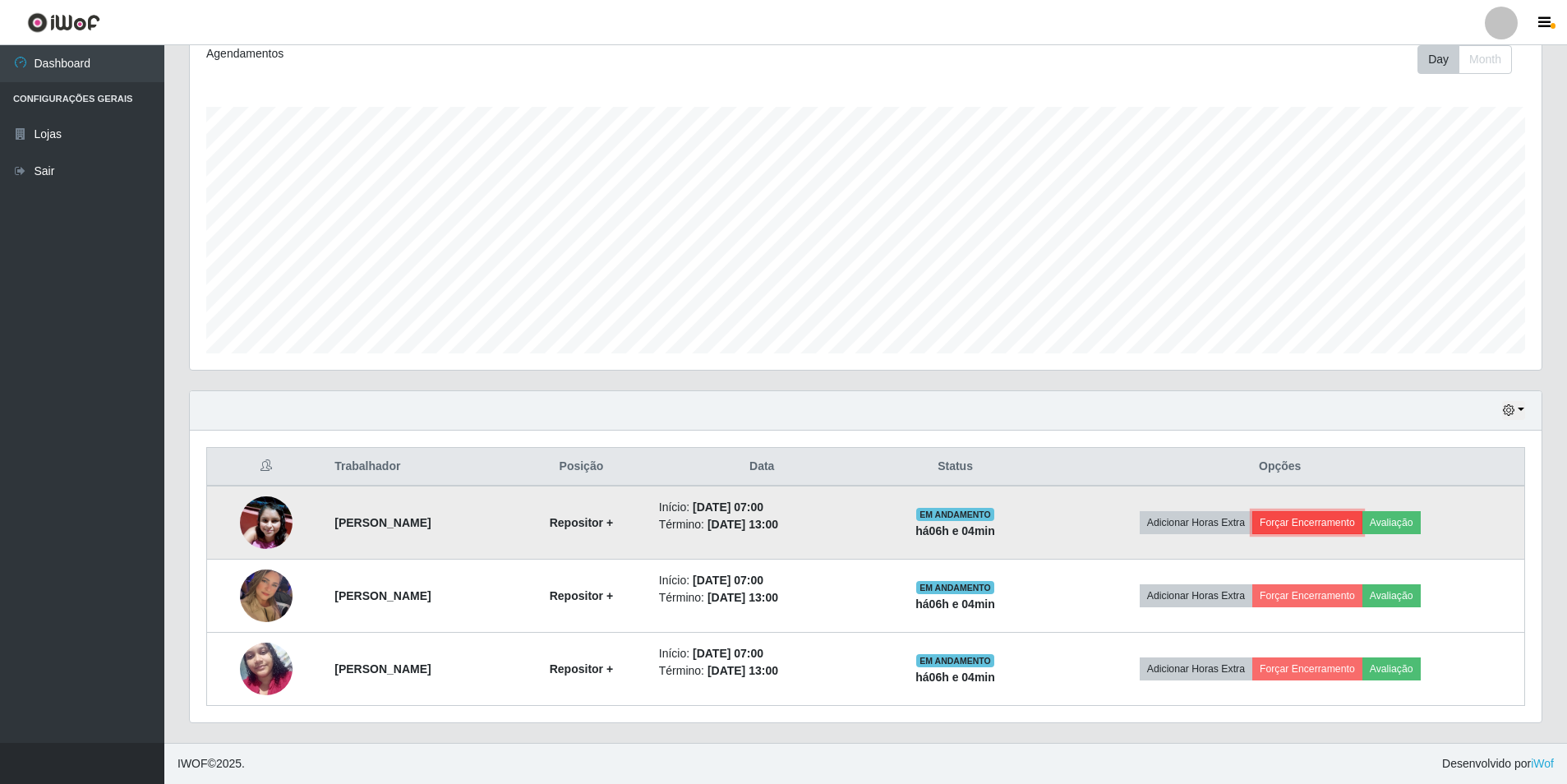
click at [1330, 532] on button "Forçar Encerramento" at bounding box center [1307, 523] width 110 height 23
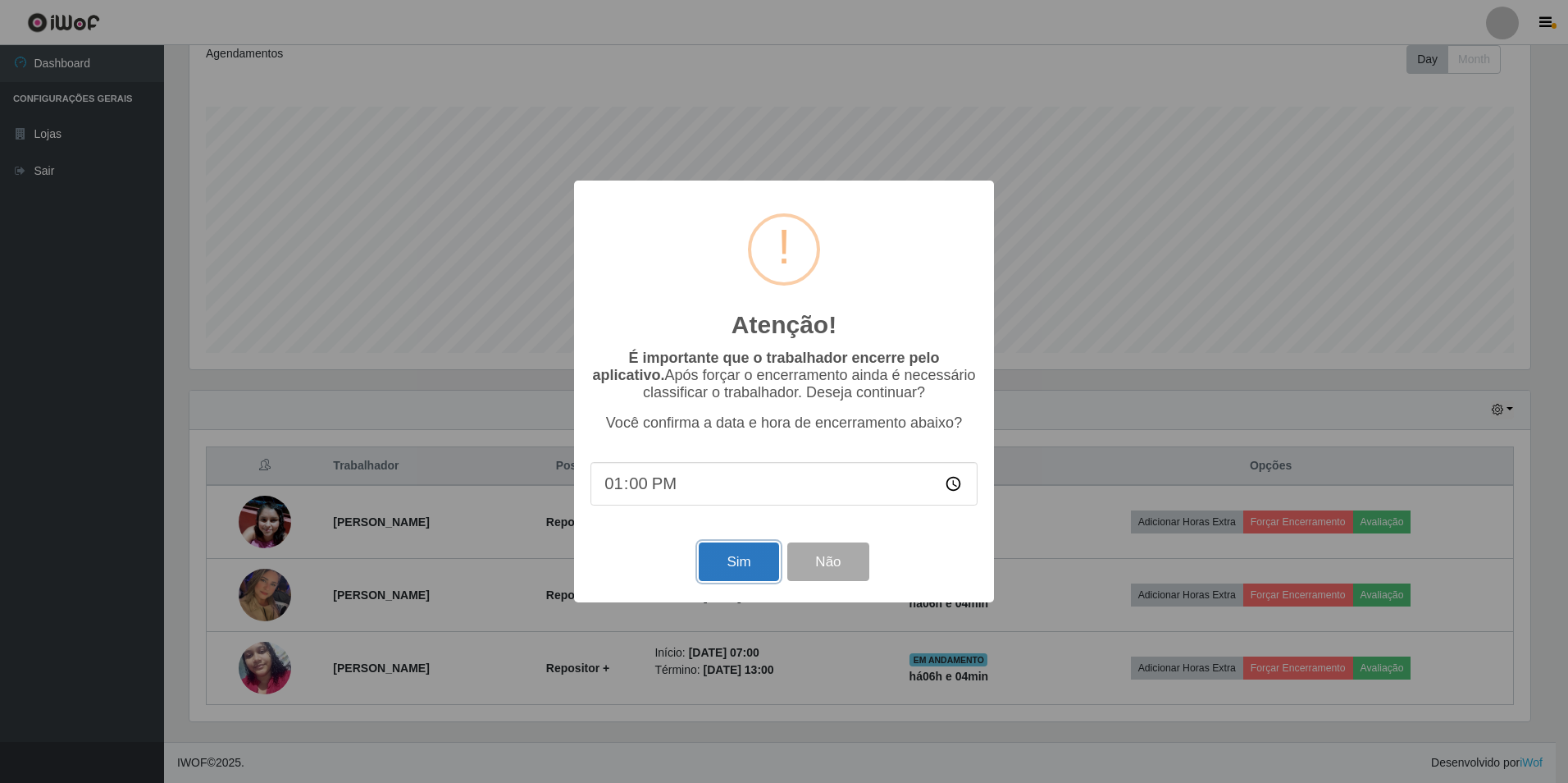
click at [726, 579] on button "Sim" at bounding box center [738, 561] width 79 height 38
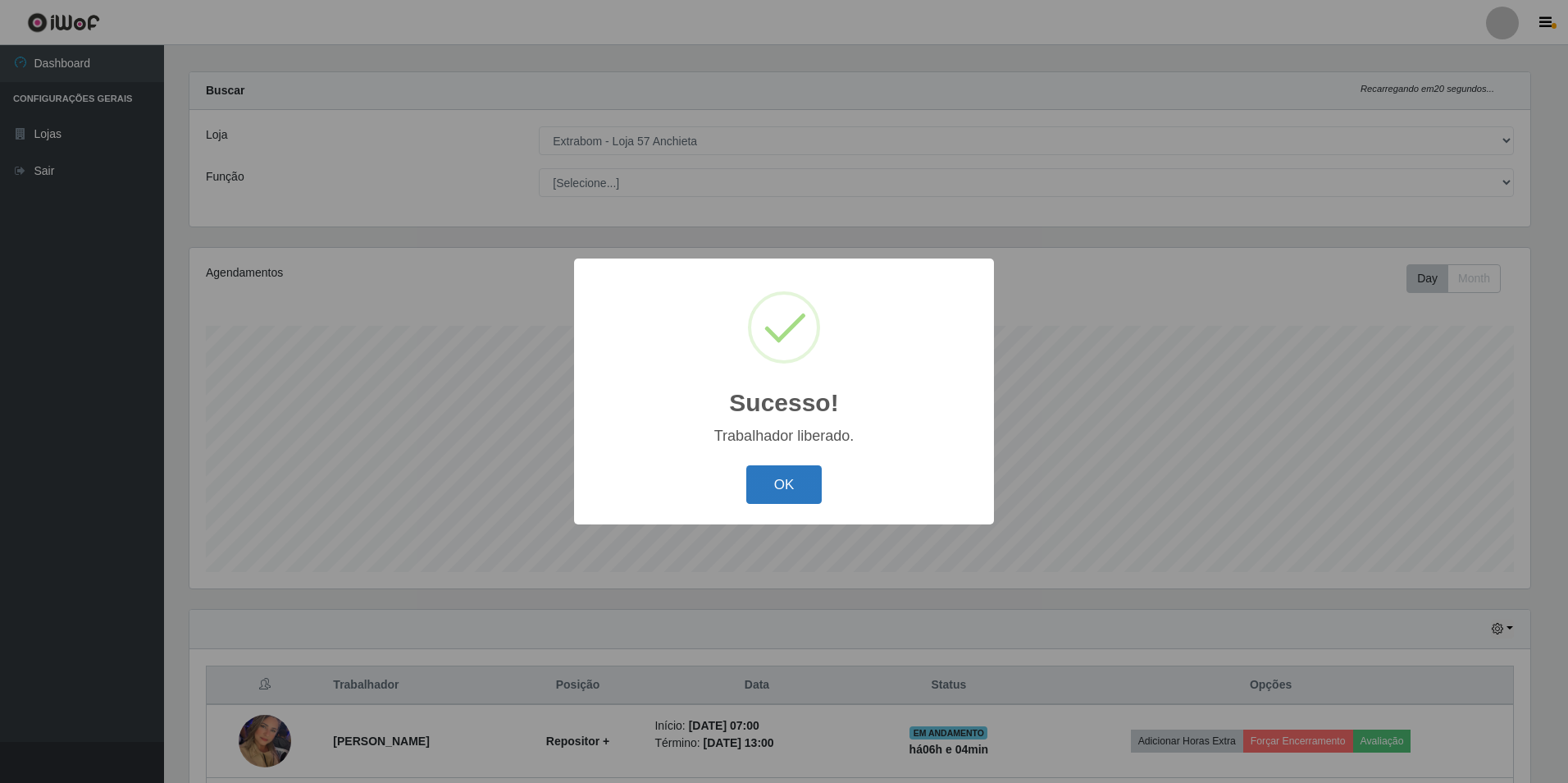
click at [764, 491] on button "OK" at bounding box center [784, 484] width 76 height 38
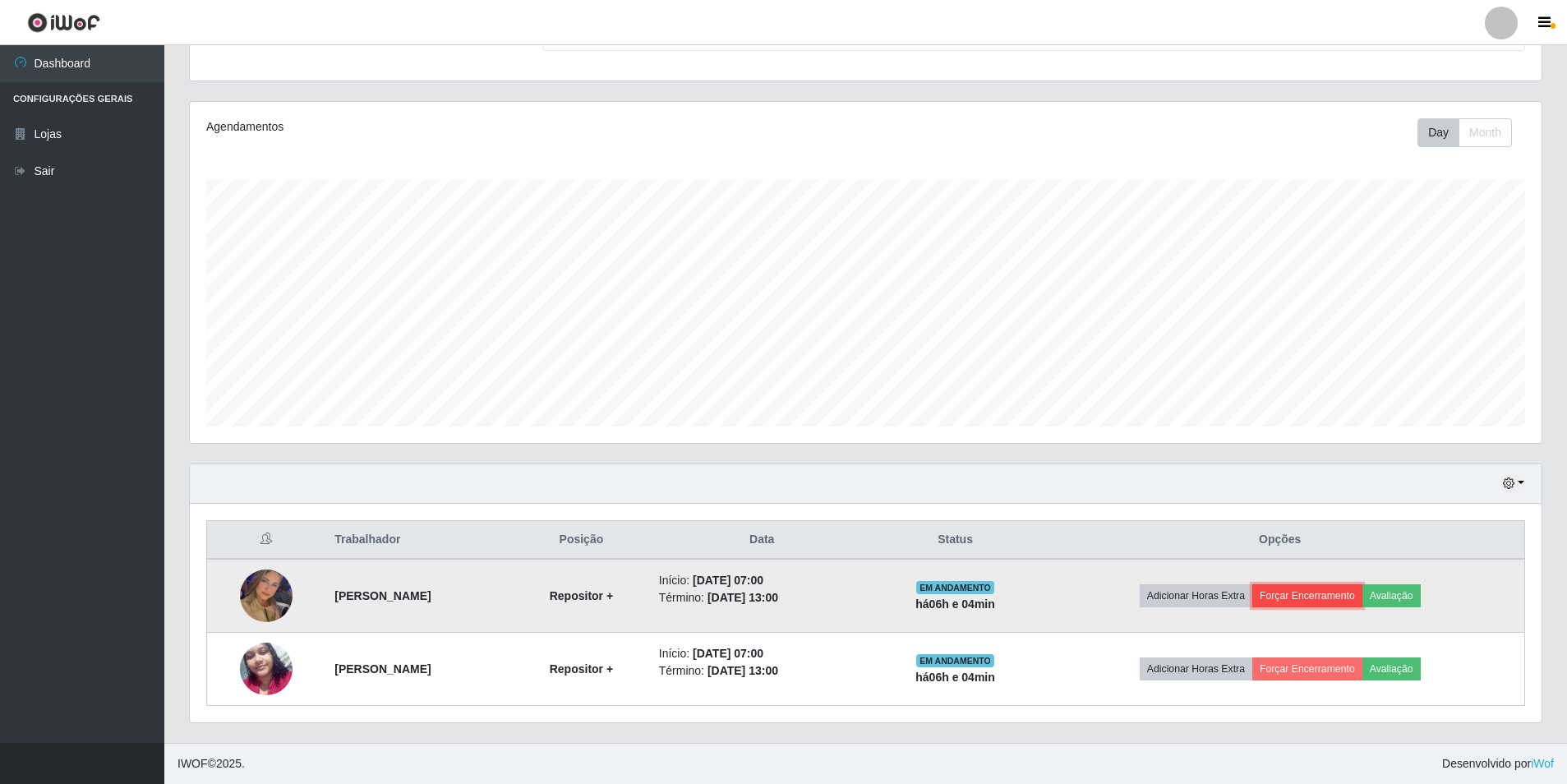
click at [1310, 598] on button "Forçar Encerramento" at bounding box center [1307, 595] width 110 height 23
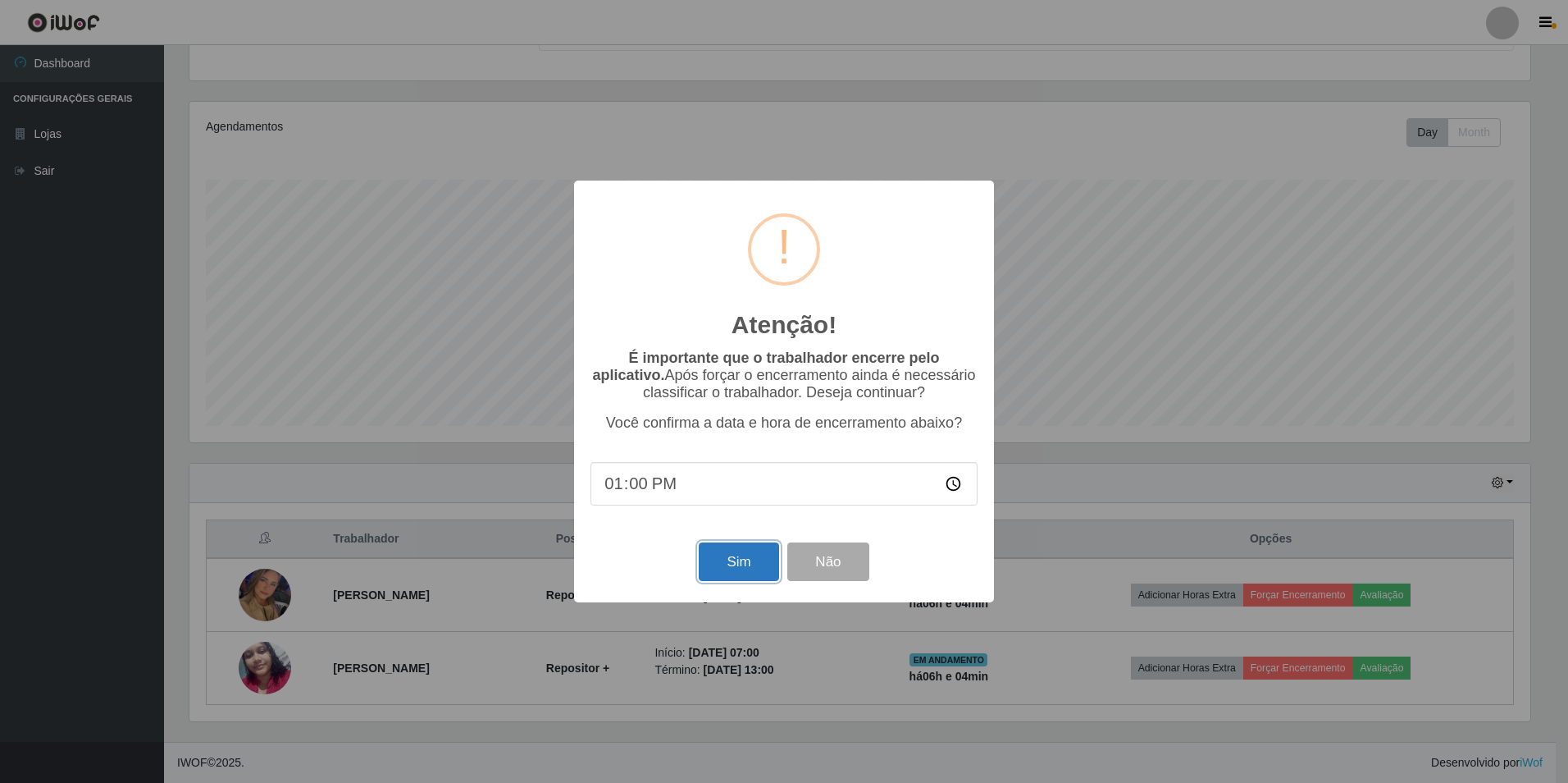
click at [757, 556] on button "Sim" at bounding box center [738, 561] width 79 height 38
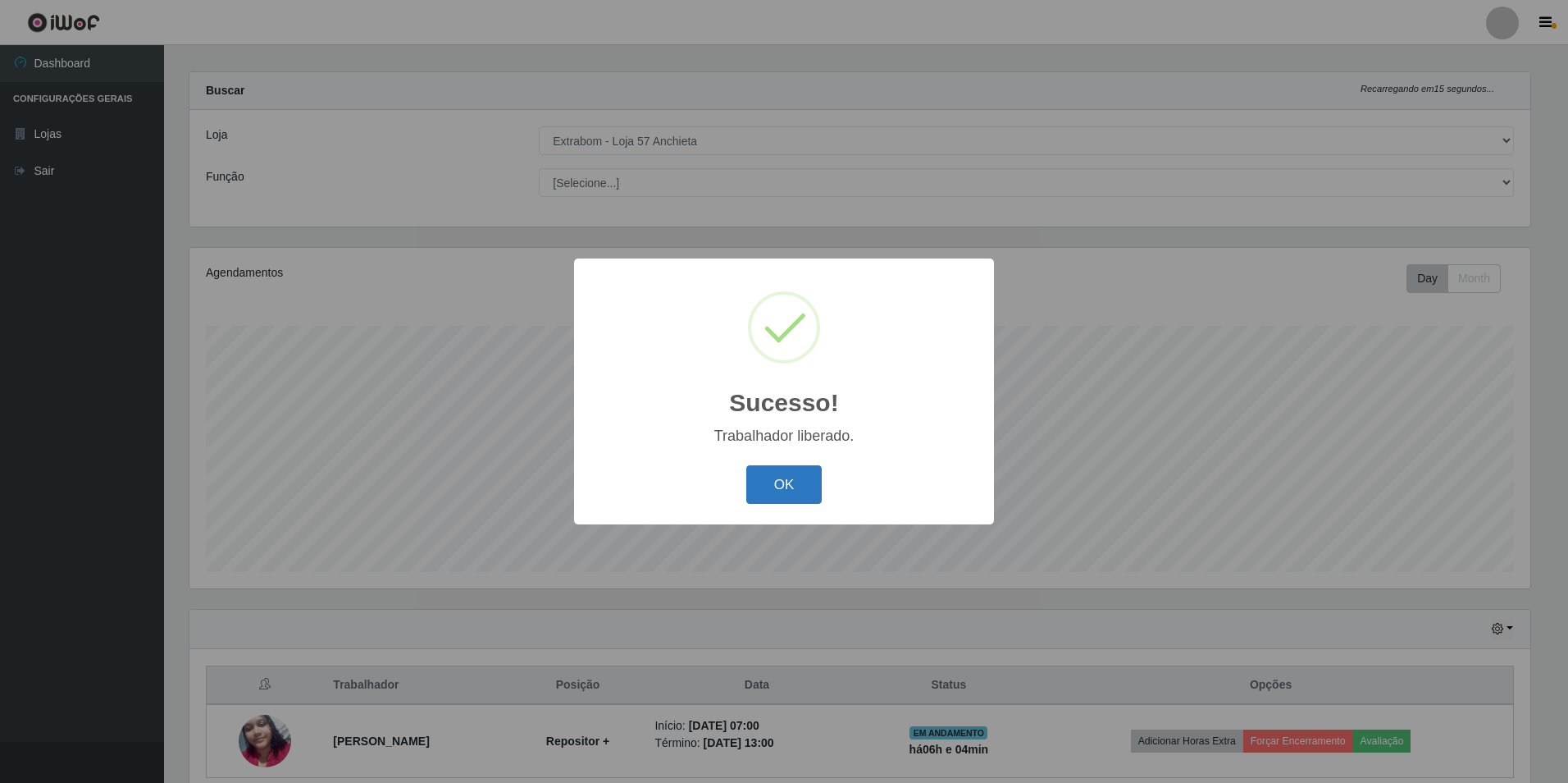
click at [770, 490] on button "OK" at bounding box center [784, 484] width 76 height 38
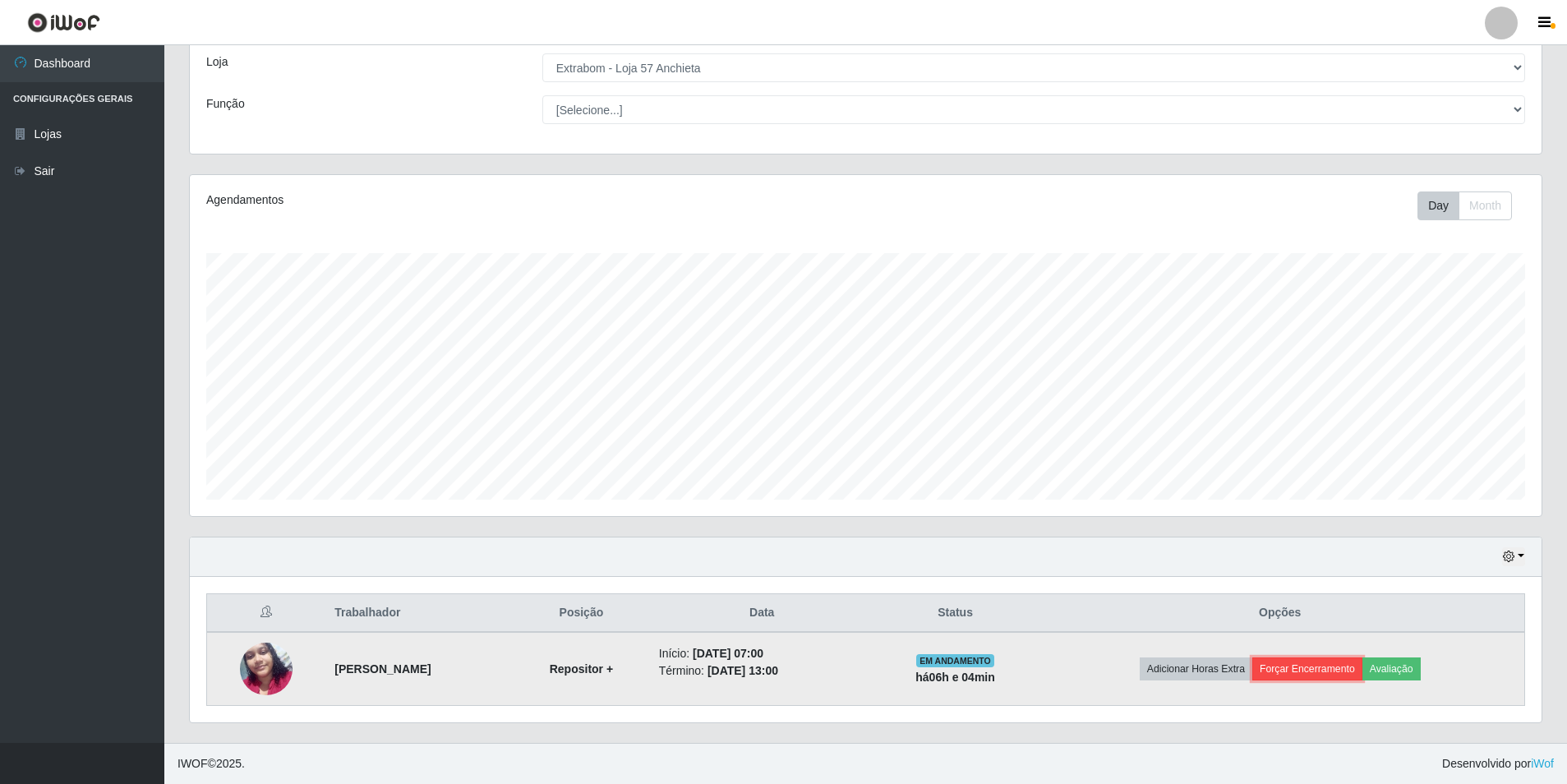
click at [1335, 666] on button "Forçar Encerramento" at bounding box center [1307, 669] width 110 height 23
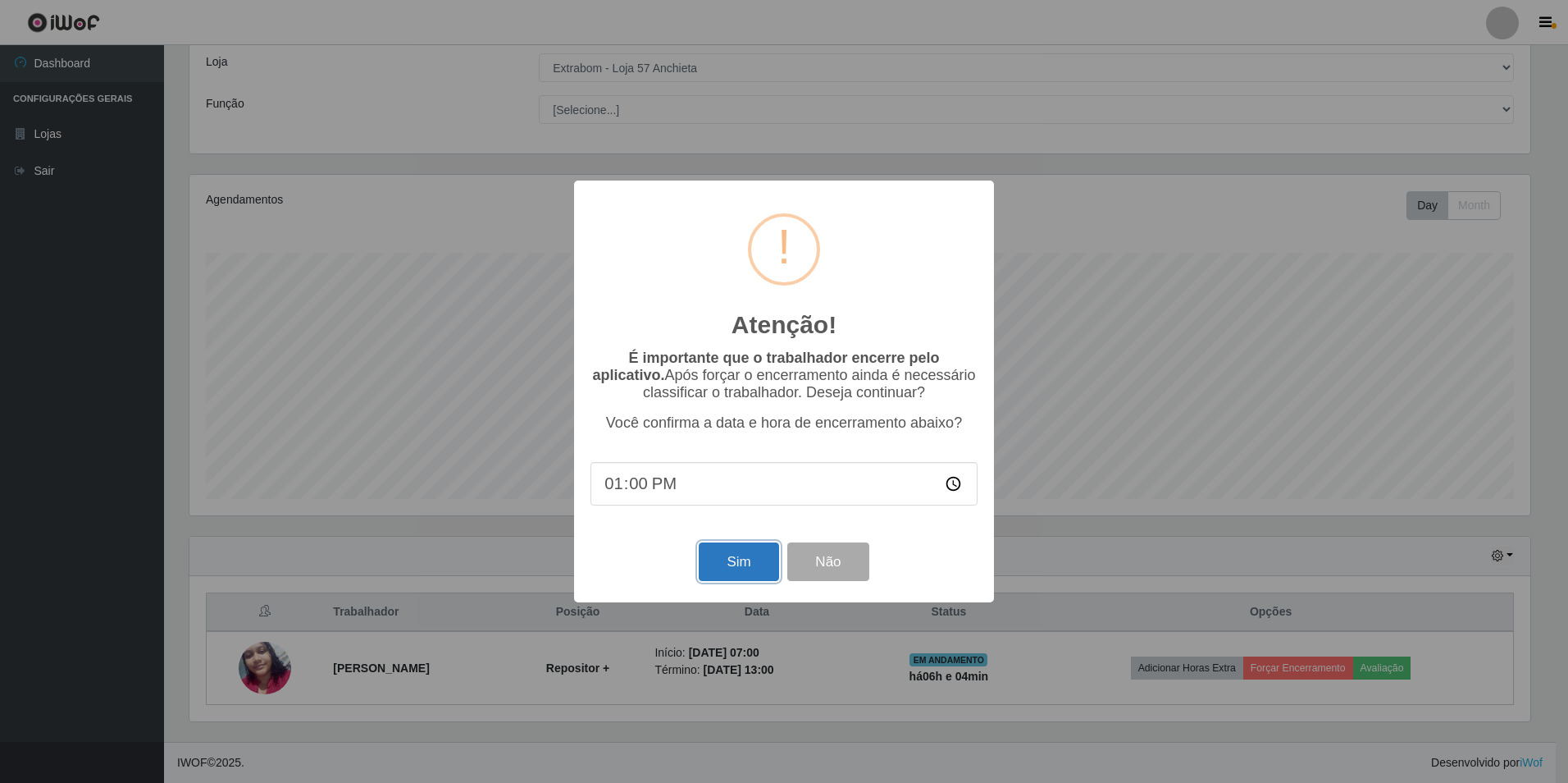
click at [731, 565] on button "Sim" at bounding box center [738, 561] width 79 height 38
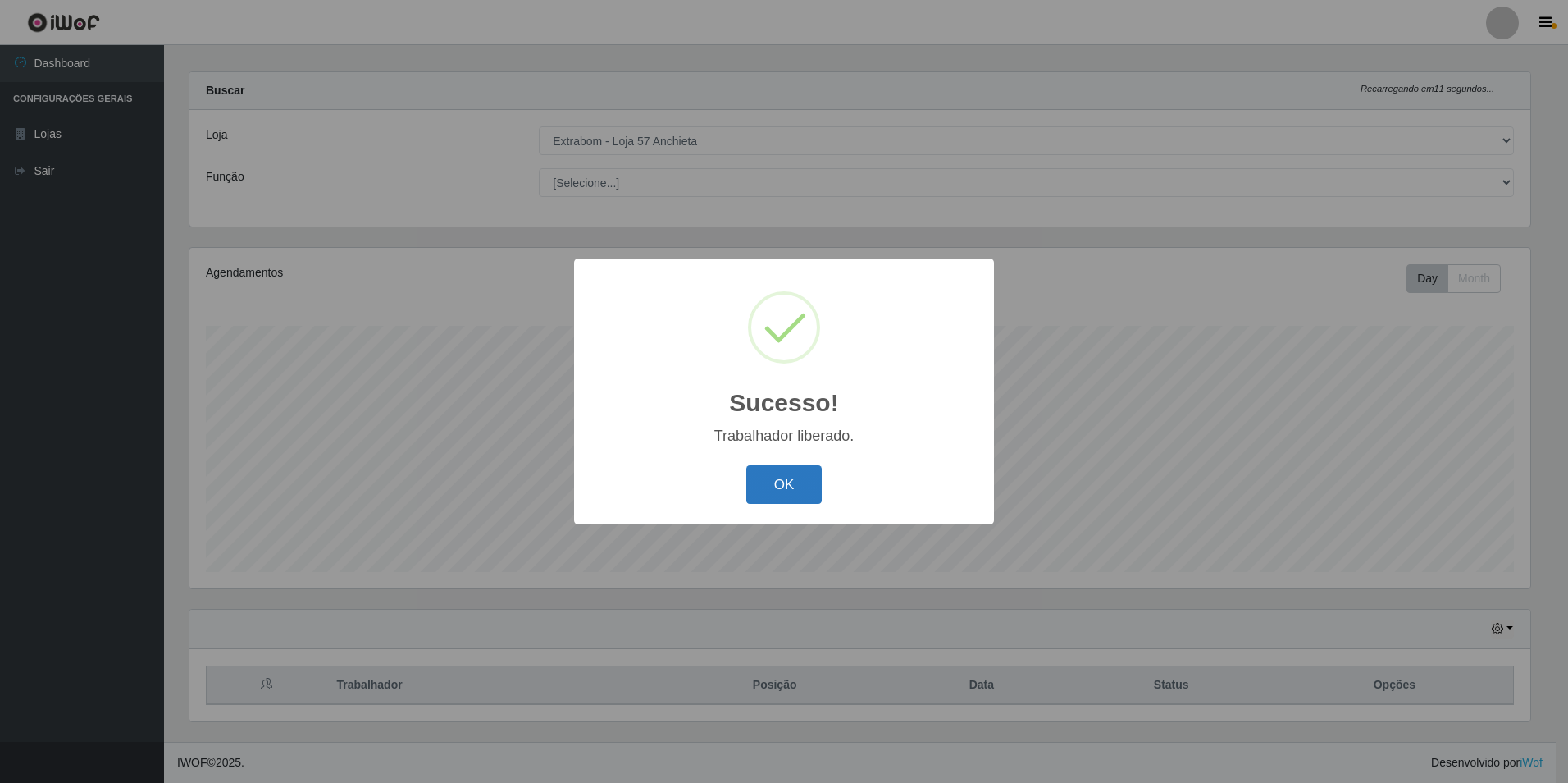
click at [805, 482] on button "OK" at bounding box center [784, 484] width 76 height 38
